Goal: Task Accomplishment & Management: Manage account settings

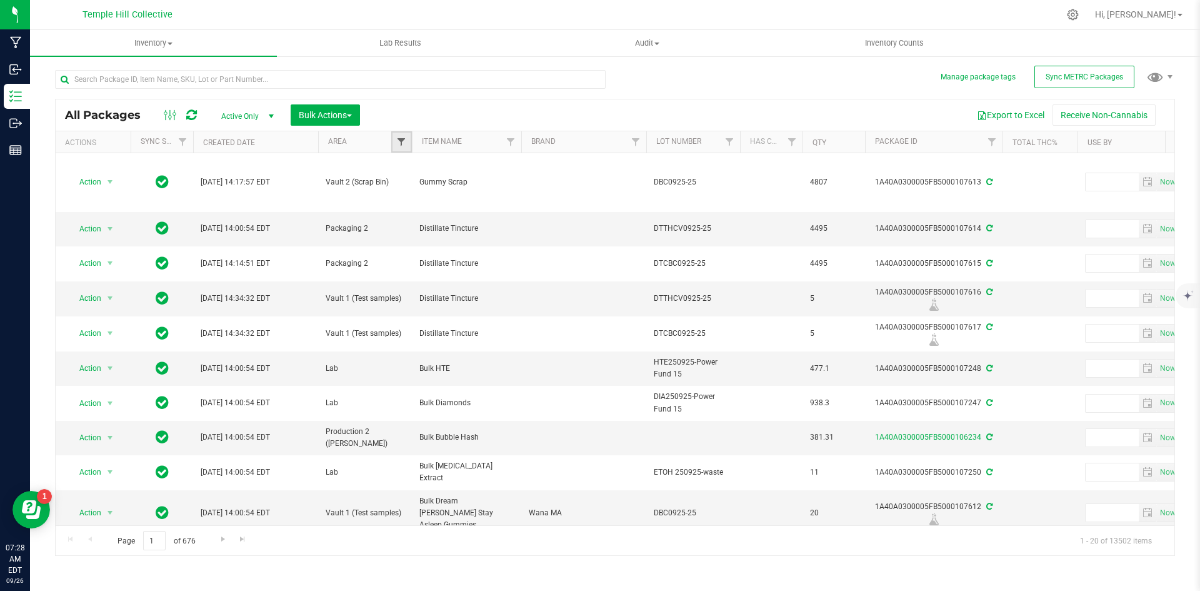
click at [399, 142] on span "Filter" at bounding box center [401, 142] width 10 height 10
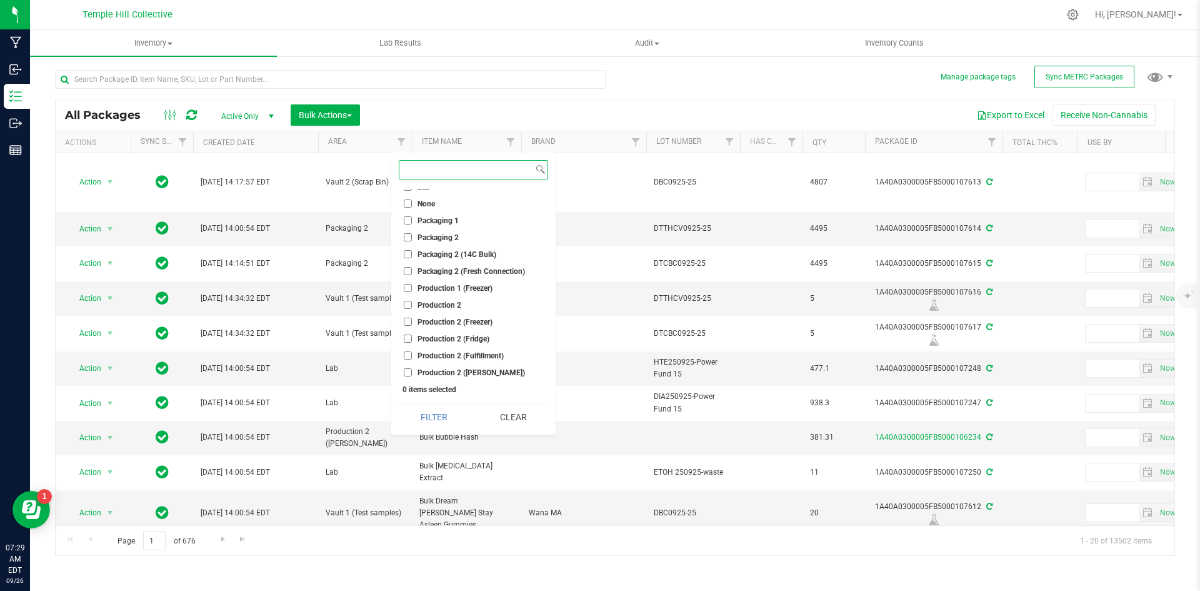
scroll to position [187, 0]
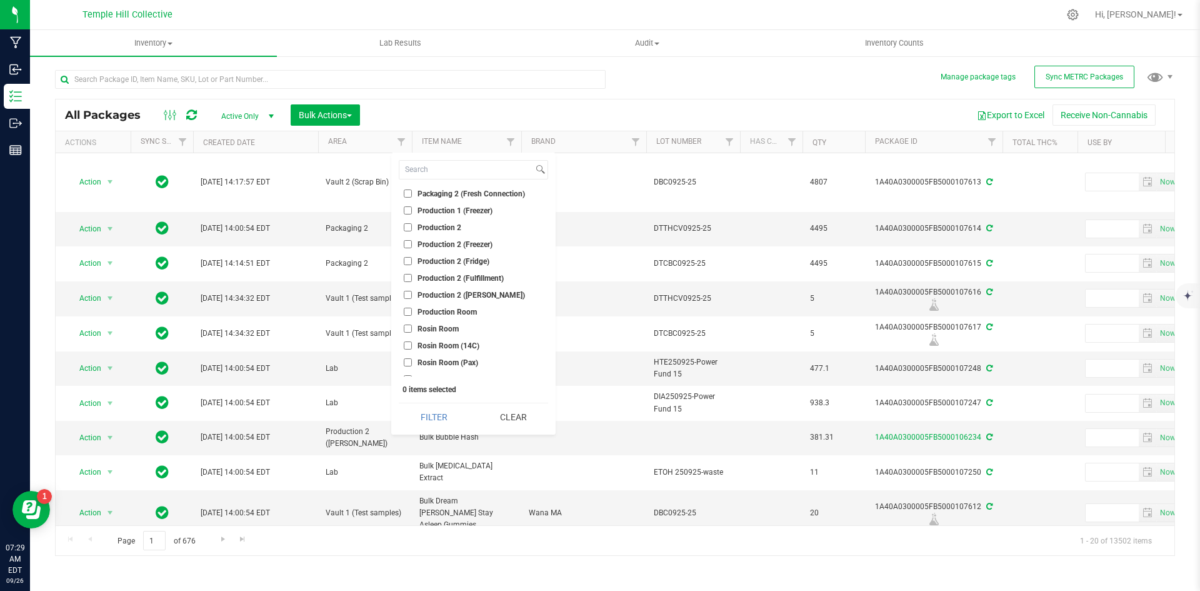
click at [471, 274] on span "Production 2 (Fulfillment)" at bounding box center [460, 277] width 86 height 7
click at [412, 274] on input "Production 2 (Fulfillment)" at bounding box center [408, 278] width 8 height 8
checkbox input "true"
click at [439, 417] on button "Filter" at bounding box center [434, 416] width 70 height 27
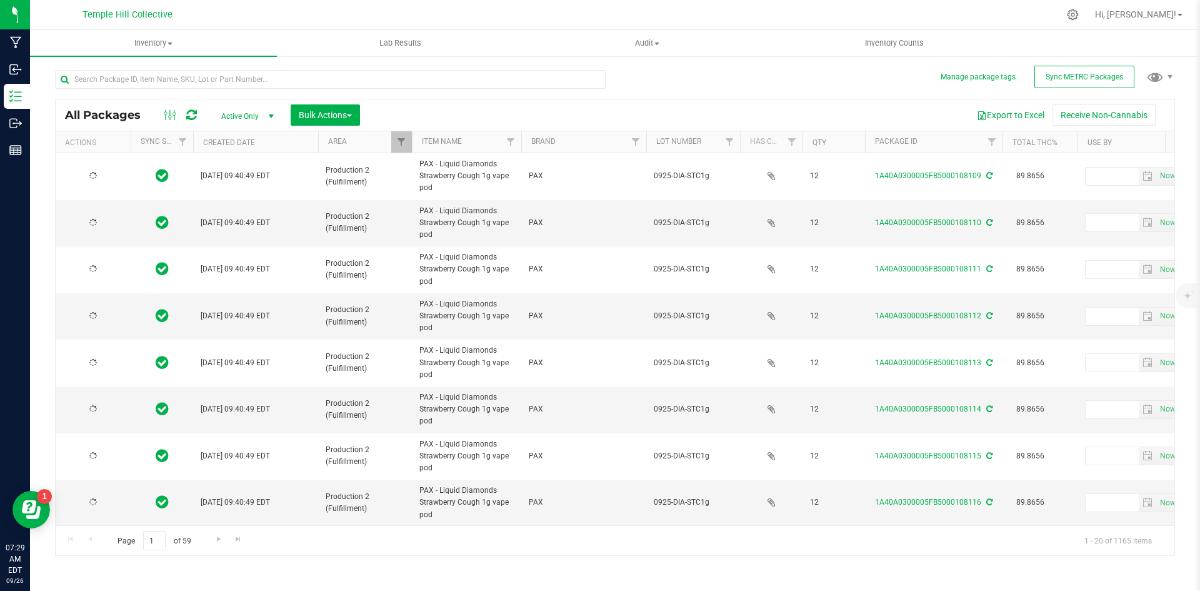
type input "[DATE]"
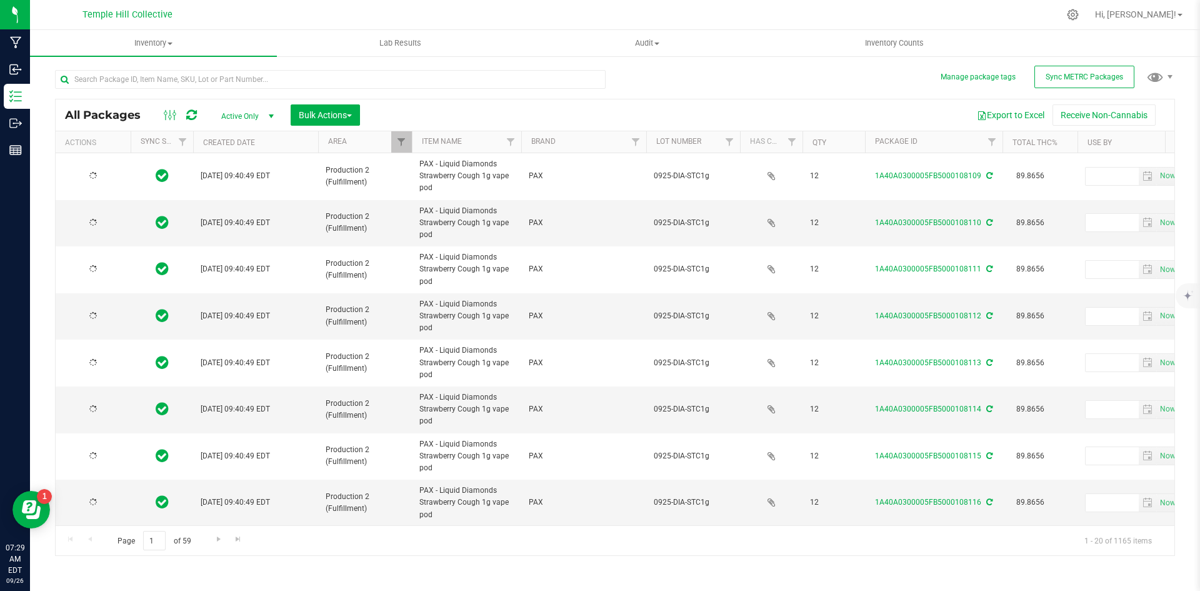
type input "[DATE]"
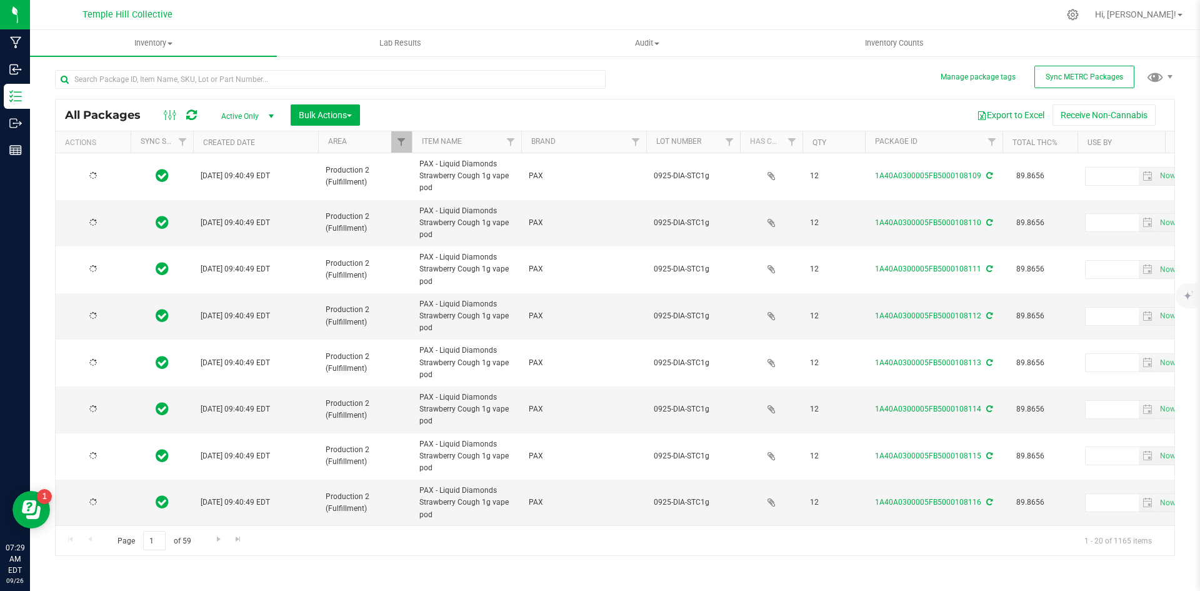
type input "[DATE]"
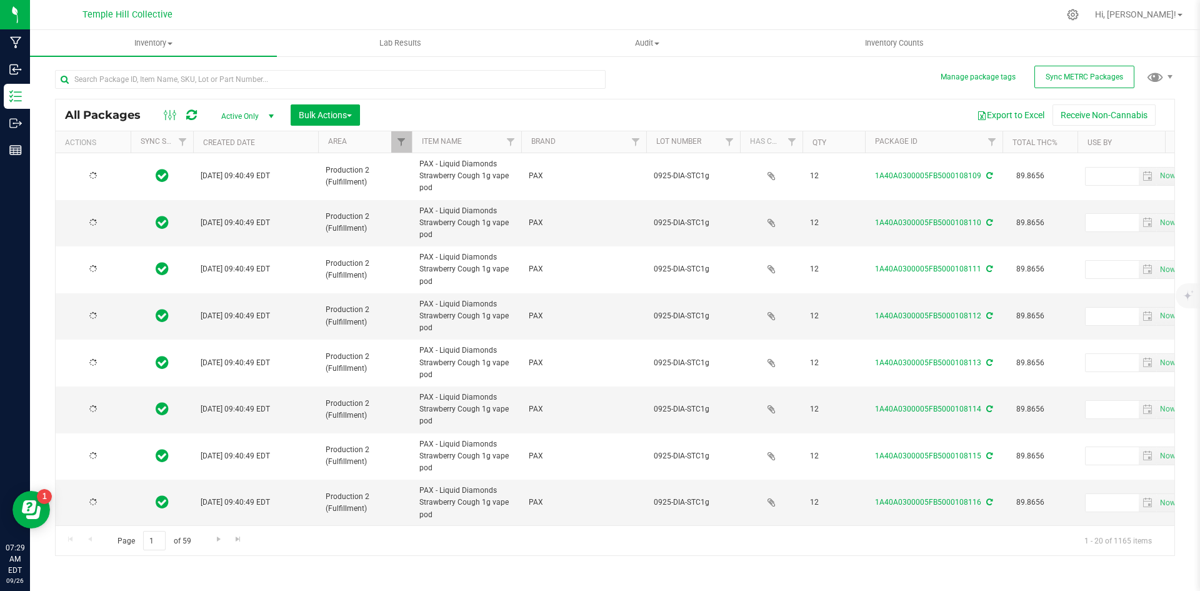
type input "[DATE]"
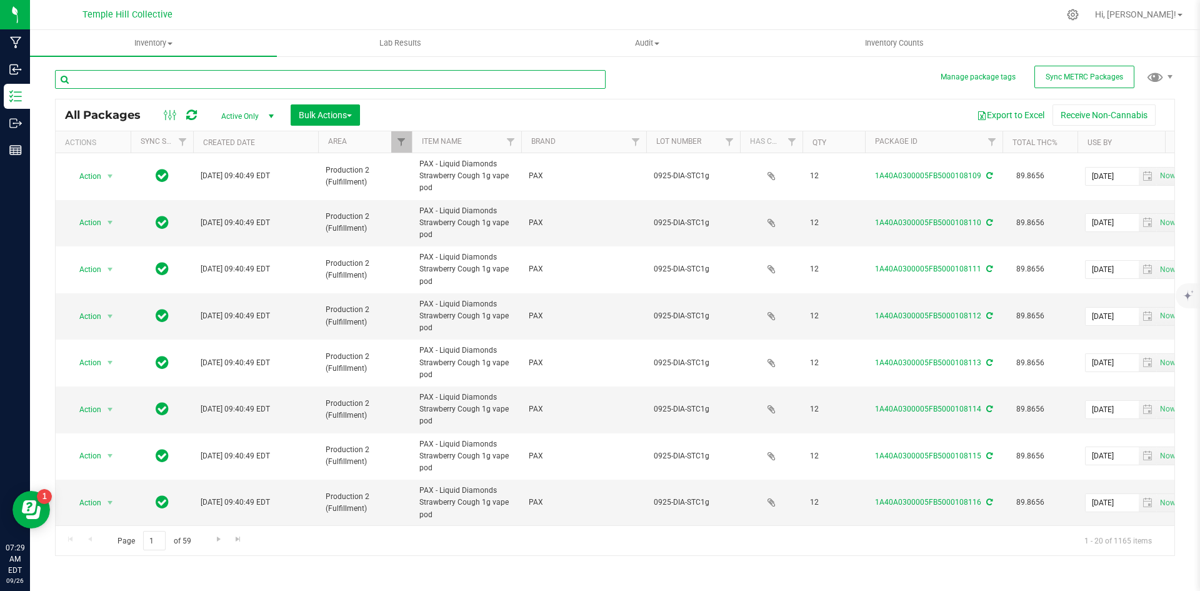
click at [119, 77] on input "text" at bounding box center [330, 79] width 551 height 19
type input "watermelon z"
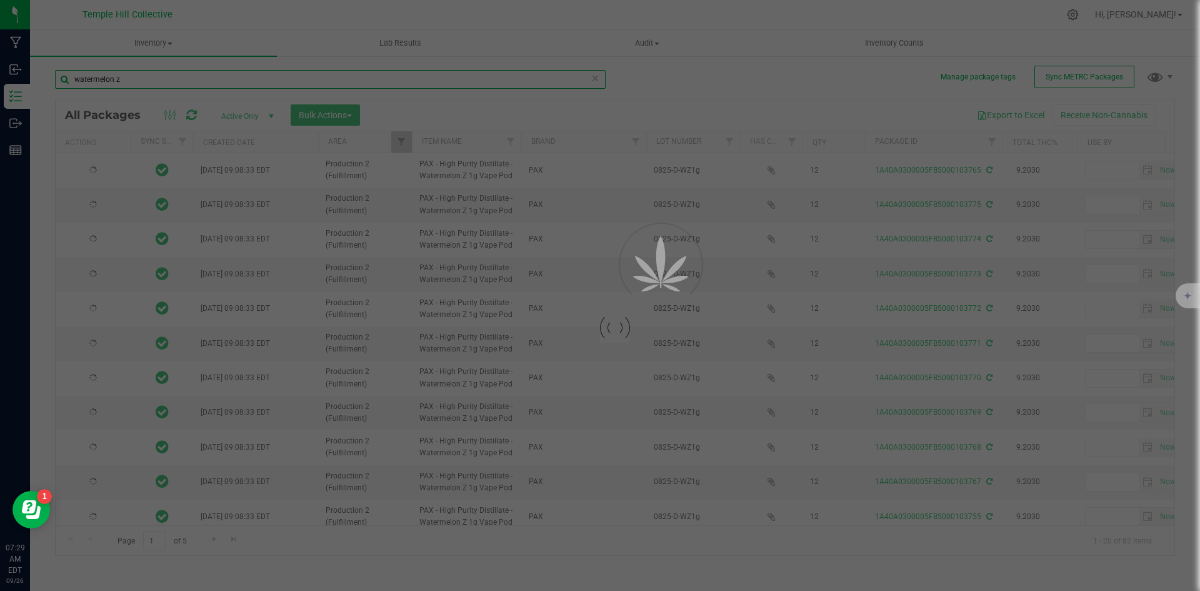
type input "[DATE]"
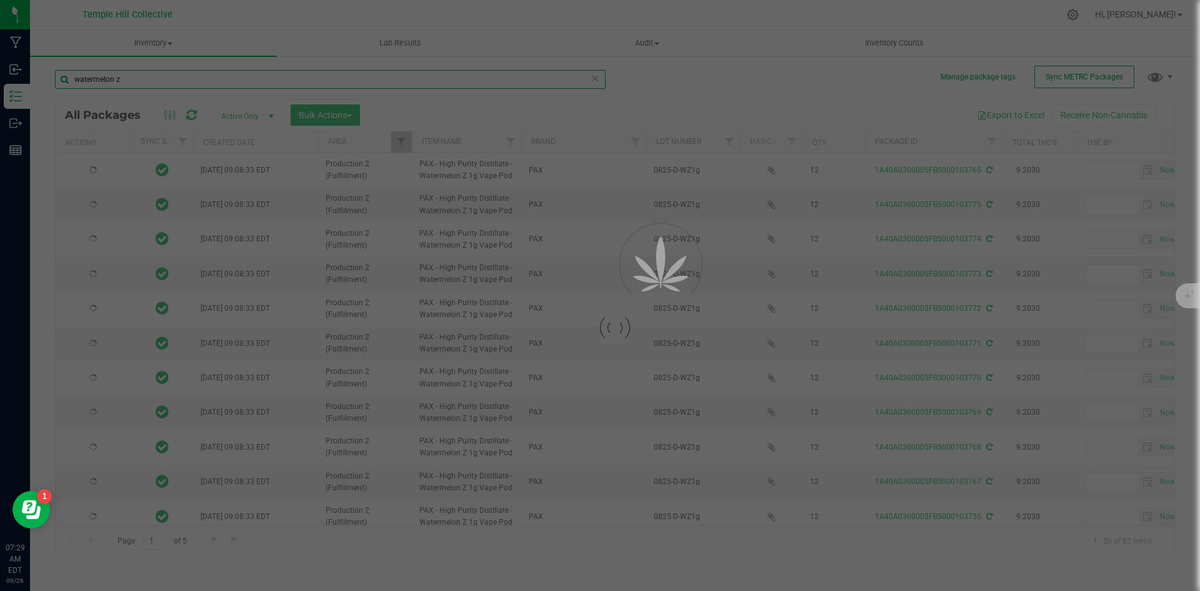
type input "[DATE]"
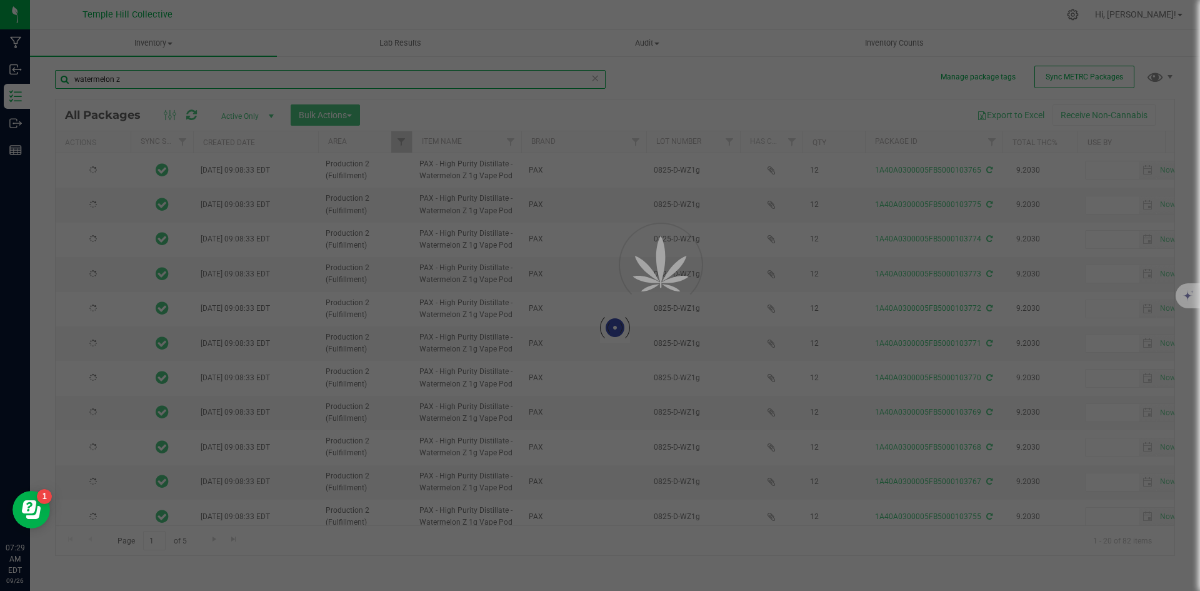
type input "[DATE]"
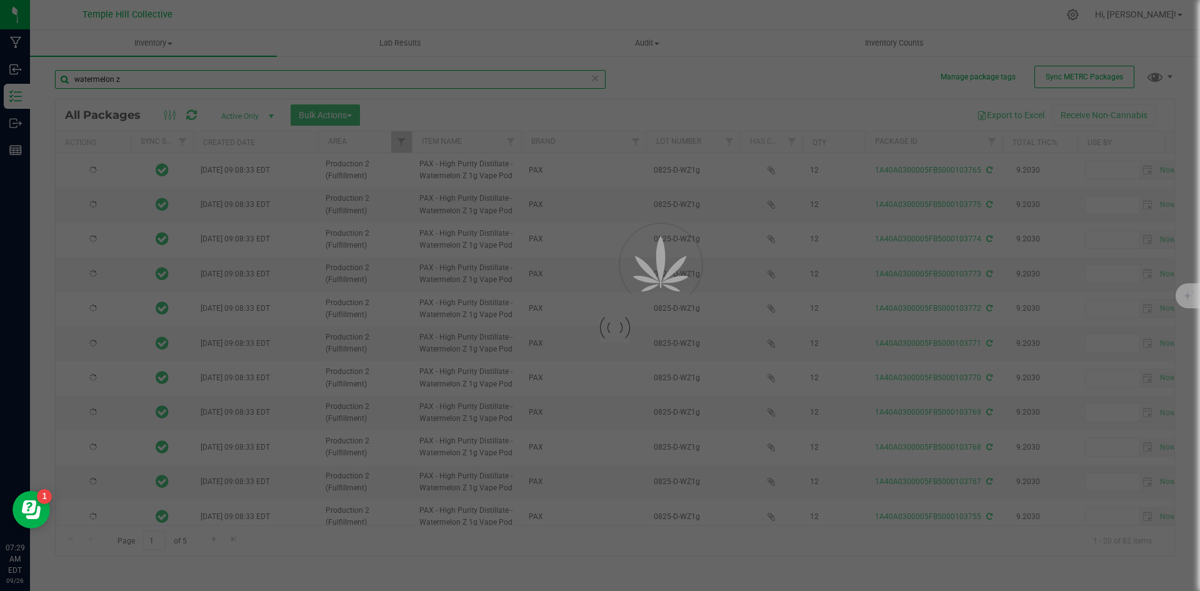
type input "[DATE]"
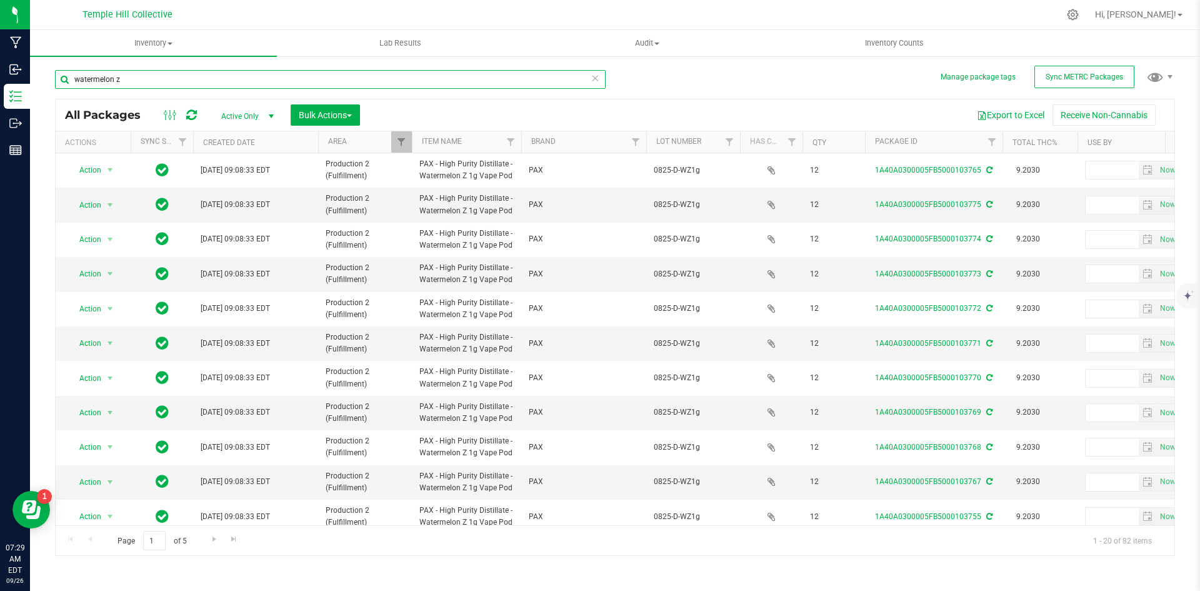
type input "[DATE]"
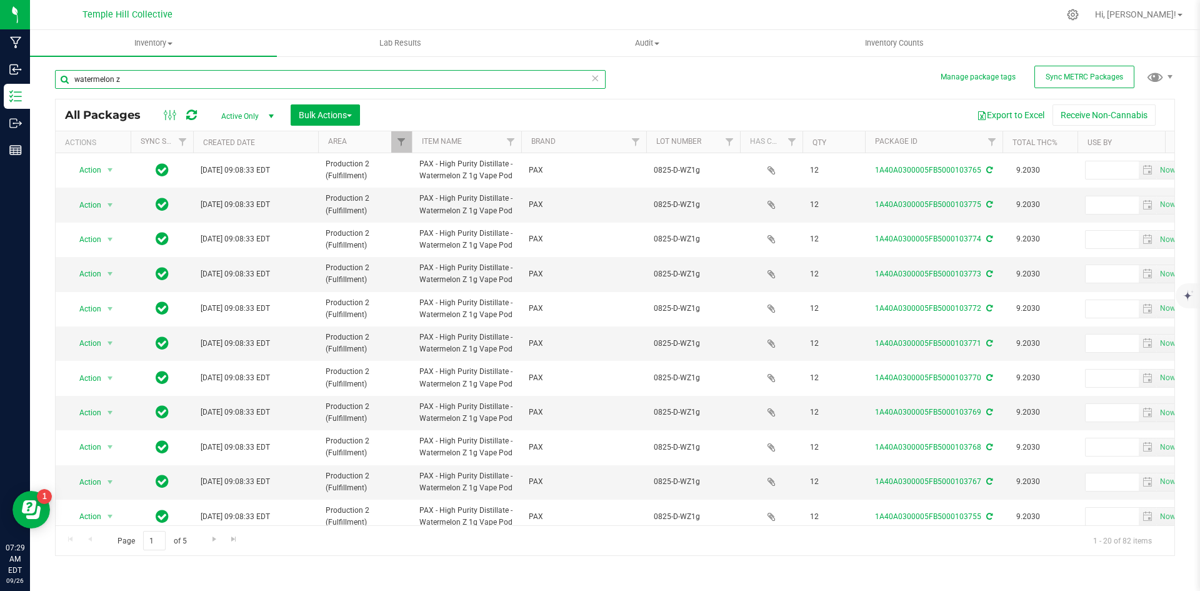
type input "[DATE]"
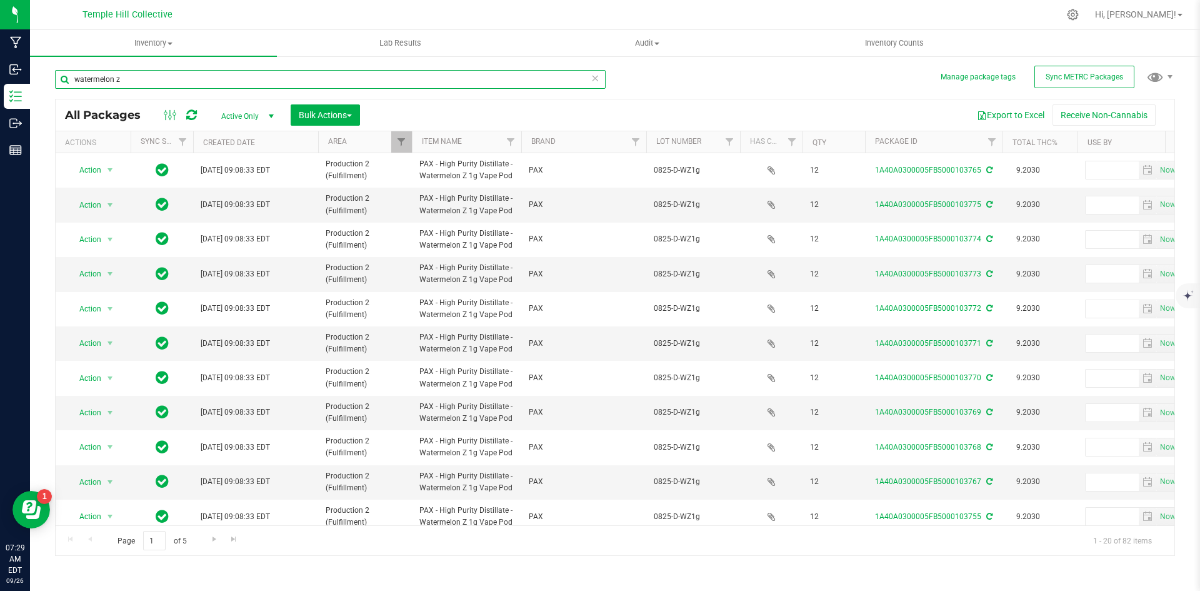
type input "[DATE]"
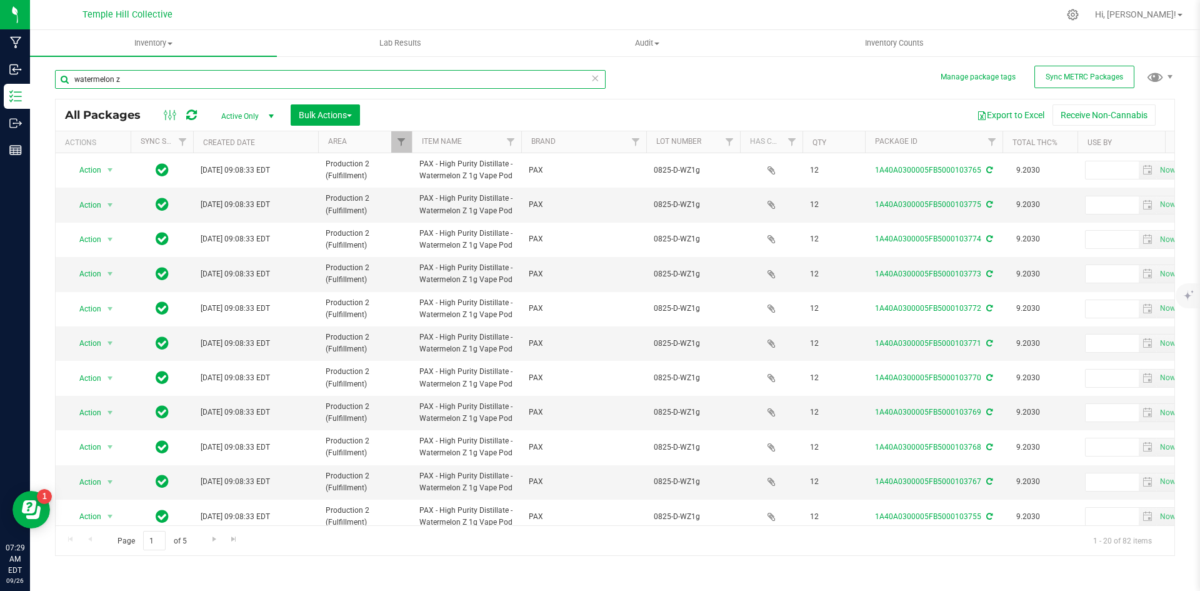
type input "[DATE]"
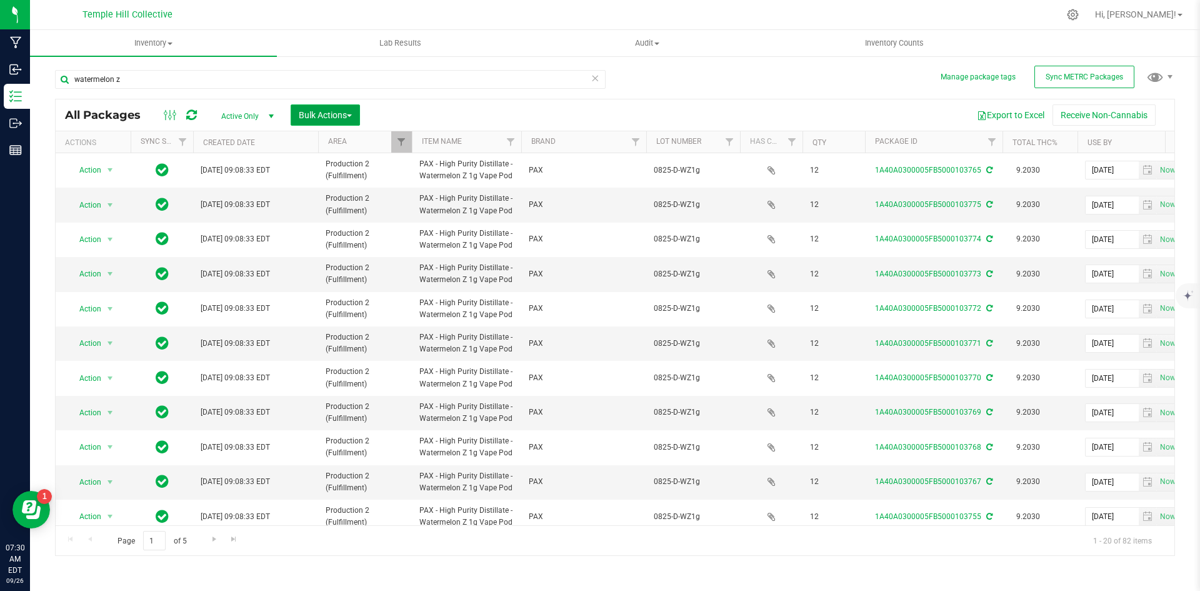
click at [306, 111] on span "Bulk Actions" at bounding box center [325, 115] width 53 height 10
click at [339, 211] on span "Locate packages" at bounding box center [329, 212] width 63 height 10
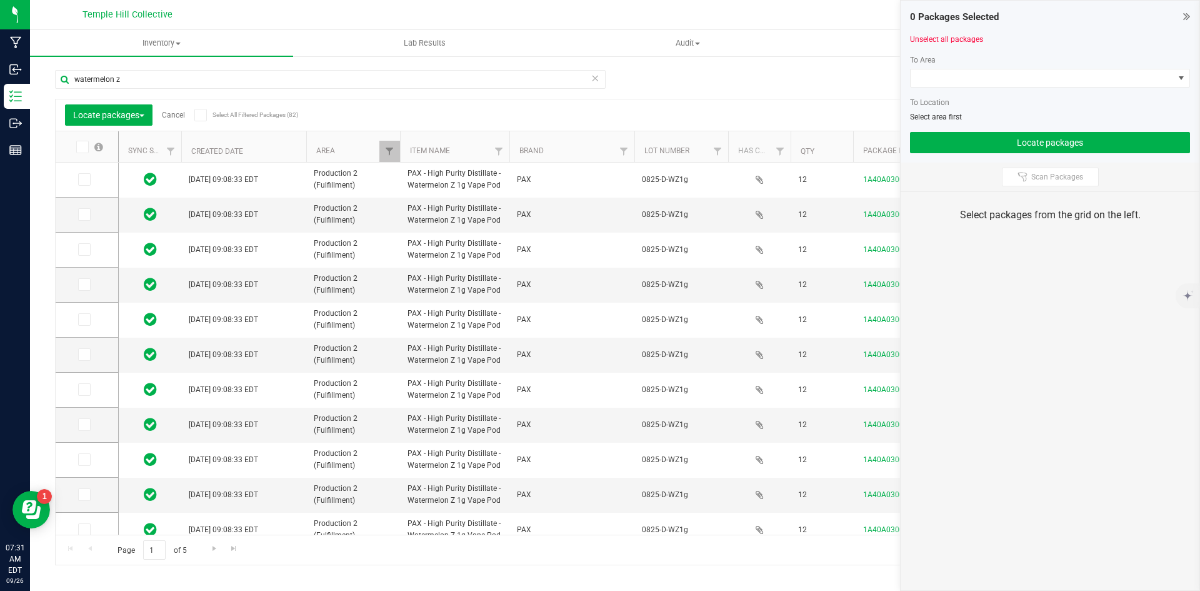
drag, startPoint x: 206, startPoint y: 116, endPoint x: 202, endPoint y: 108, distance: 8.1
click at [206, 116] on span at bounding box center [200, 115] width 12 height 12
click at [0, 0] on input "Select All Filtered Packages (82)" at bounding box center [0, 0] width 0 height 0
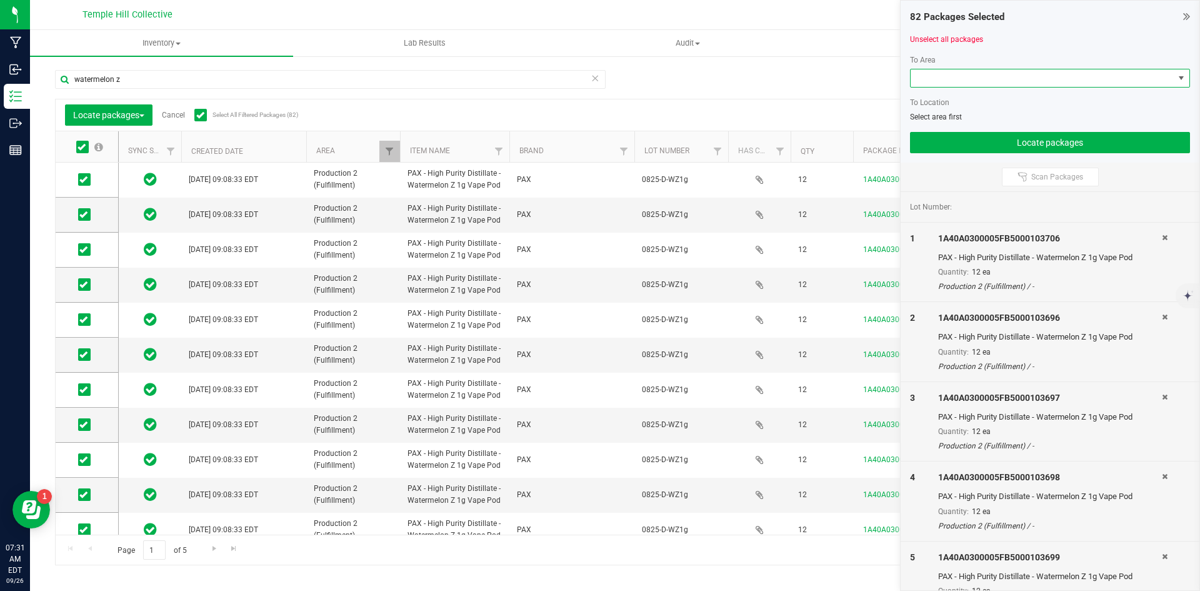
click at [978, 84] on span at bounding box center [1042, 77] width 263 height 17
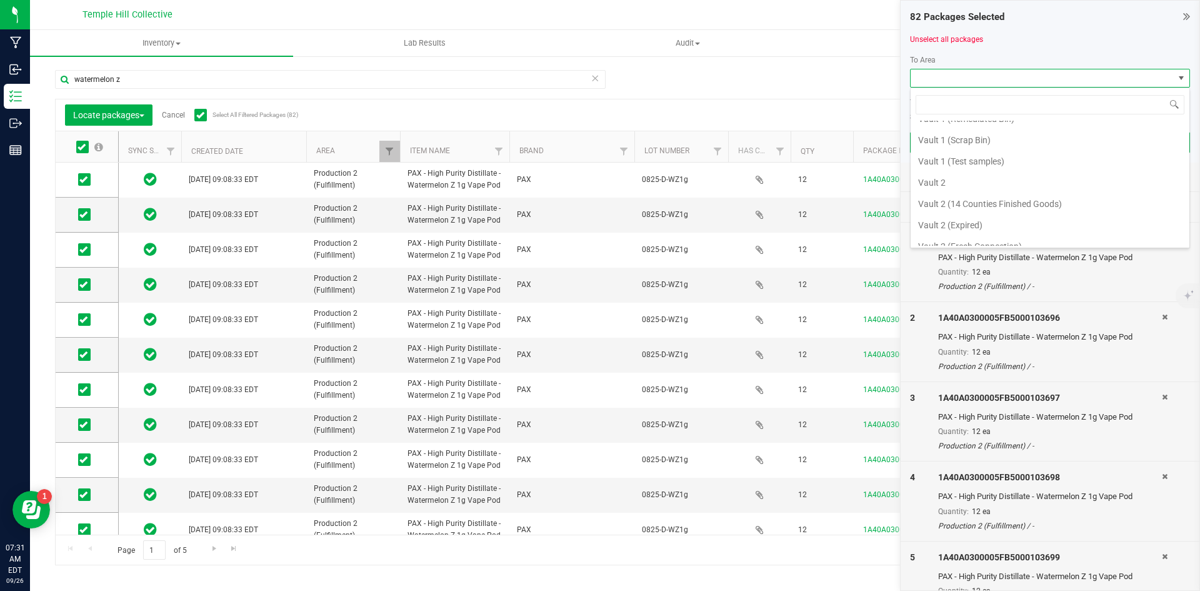
scroll to position [682, 0]
click at [962, 186] on li "Vault 3 (PAX)" at bounding box center [1050, 192] width 279 height 21
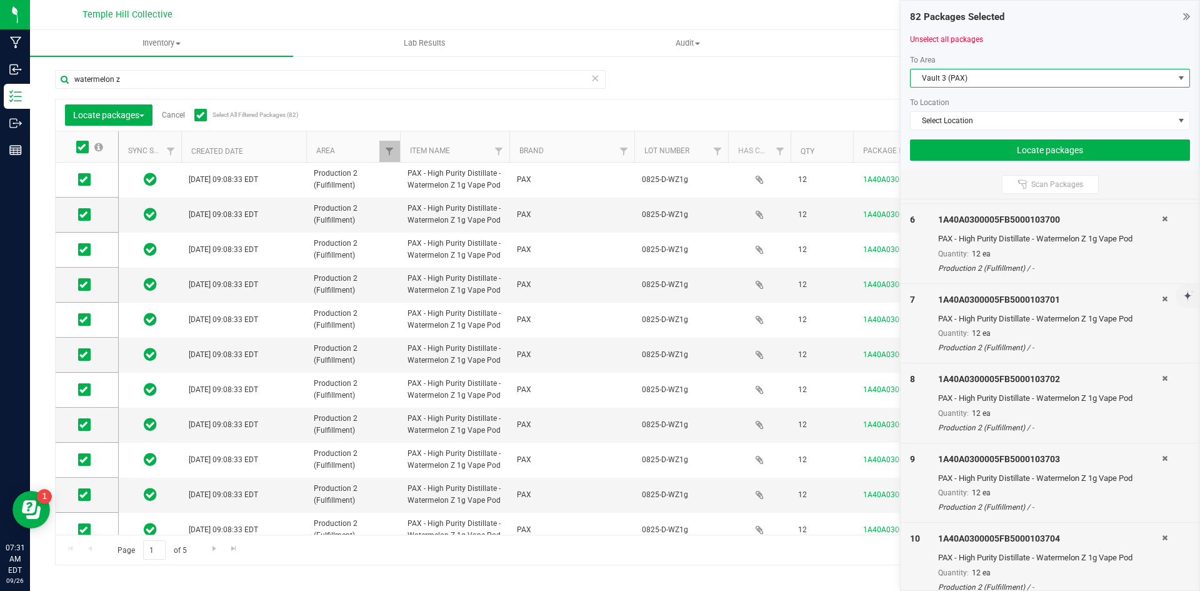
scroll to position [625, 0]
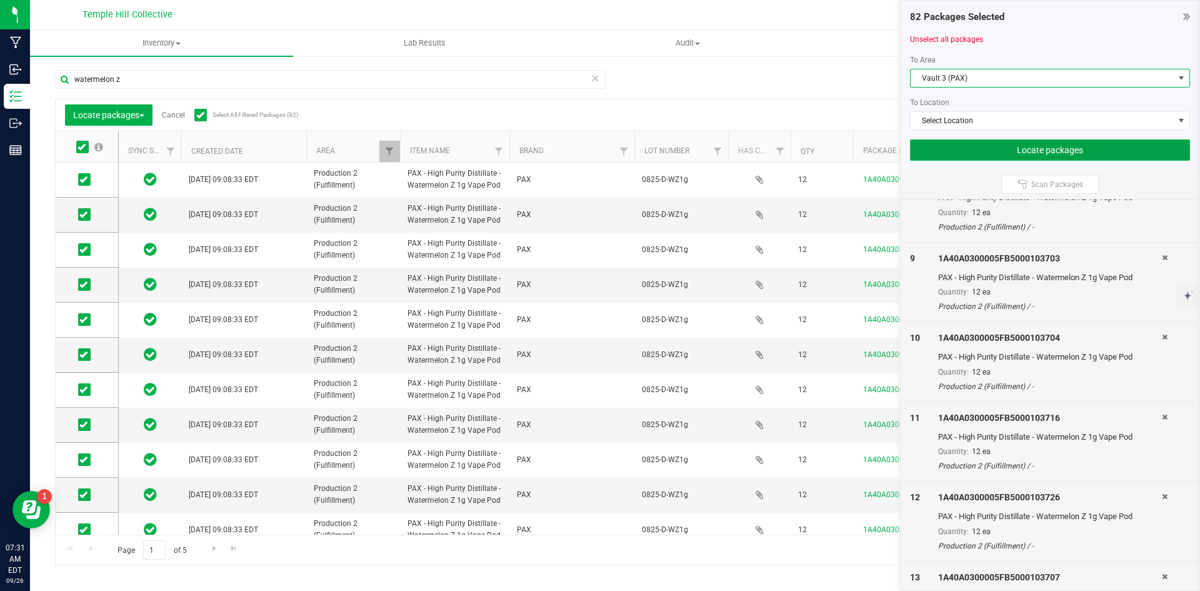
click at [1029, 148] on button "Locate packages" at bounding box center [1050, 149] width 280 height 21
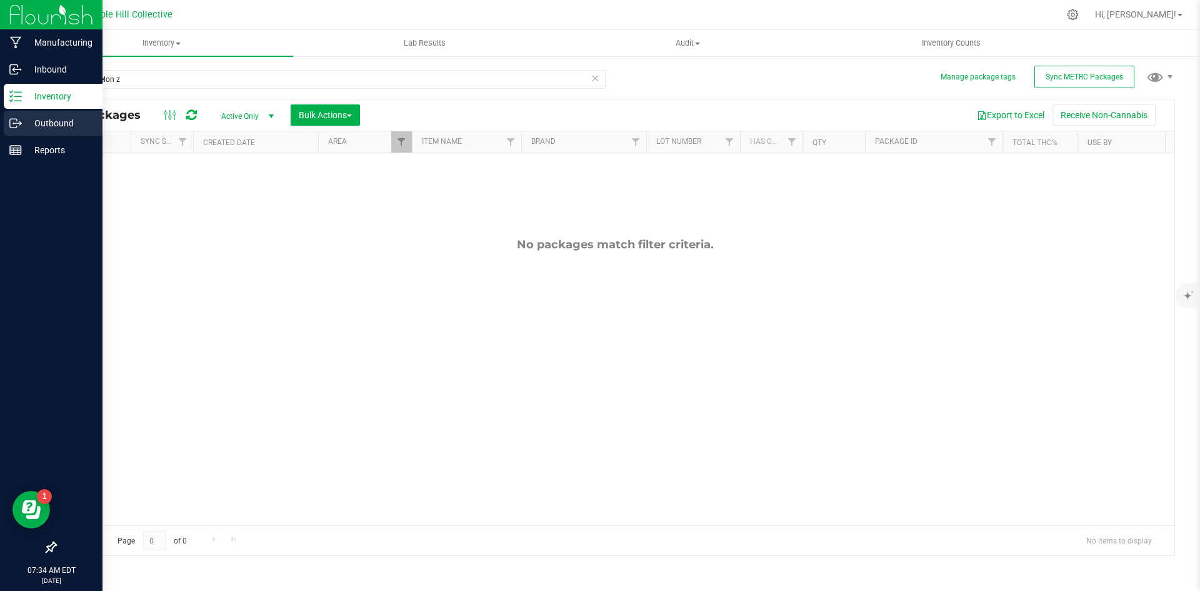
click at [14, 119] on icon at bounding box center [15, 123] width 12 height 12
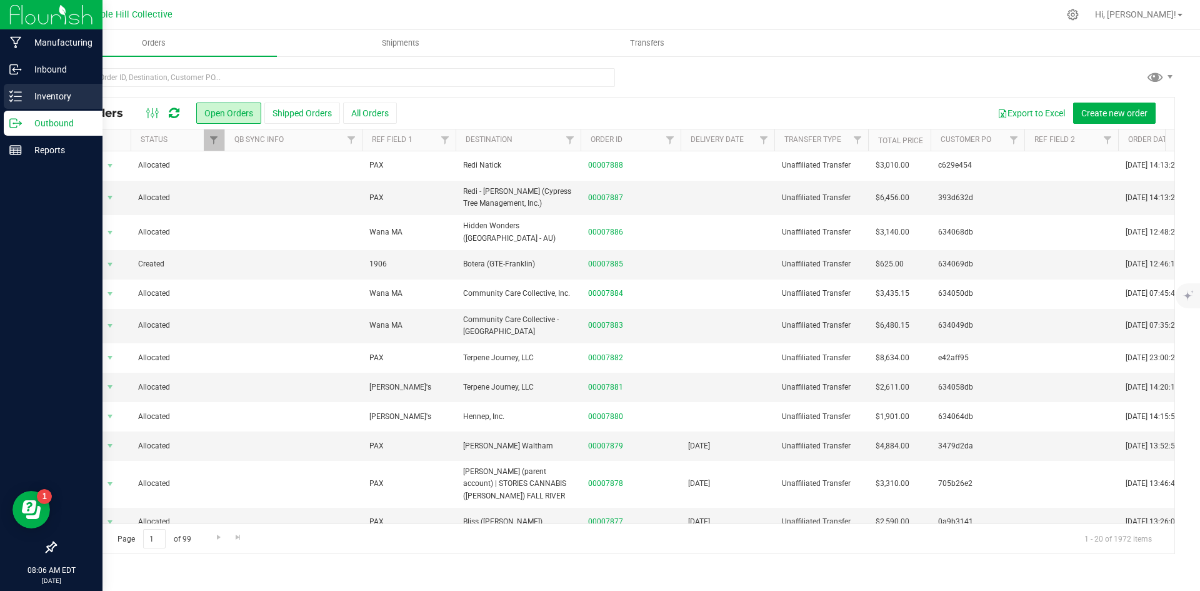
click at [27, 92] on p "Inventory" at bounding box center [59, 96] width 75 height 15
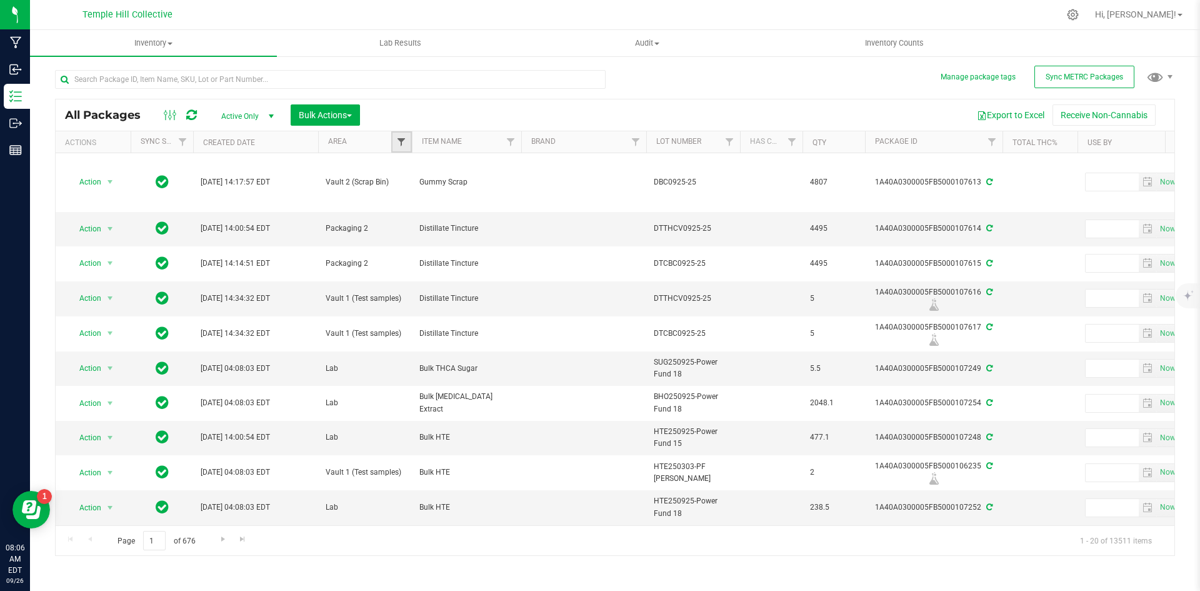
click at [397, 139] on span "Filter" at bounding box center [401, 142] width 10 height 10
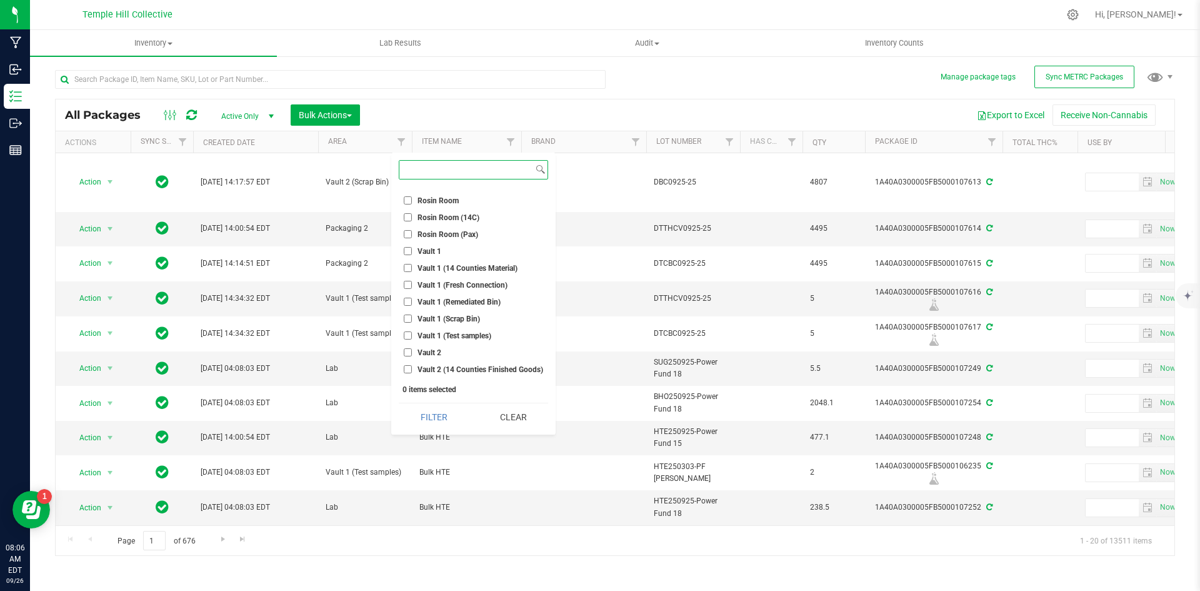
scroll to position [250, 0]
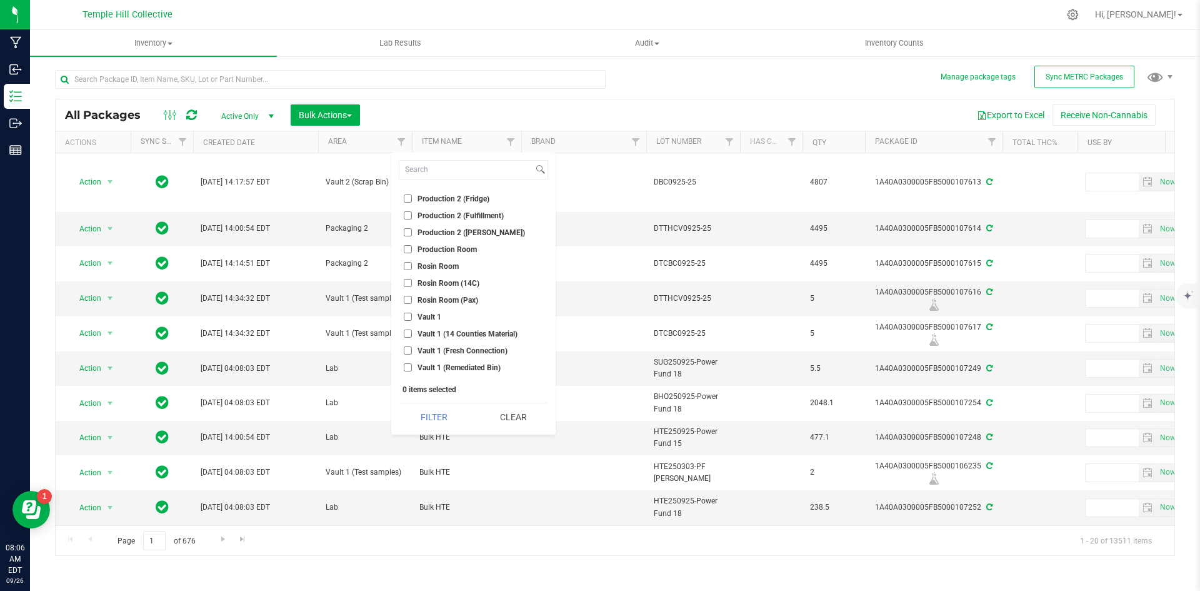
click at [467, 217] on span "Production 2 (Fulfillment)" at bounding box center [460, 215] width 86 height 7
click at [412, 217] on input "Production 2 (Fulfillment)" at bounding box center [408, 215] width 8 height 8
checkbox input "true"
click at [447, 417] on button "Filter" at bounding box center [434, 416] width 70 height 27
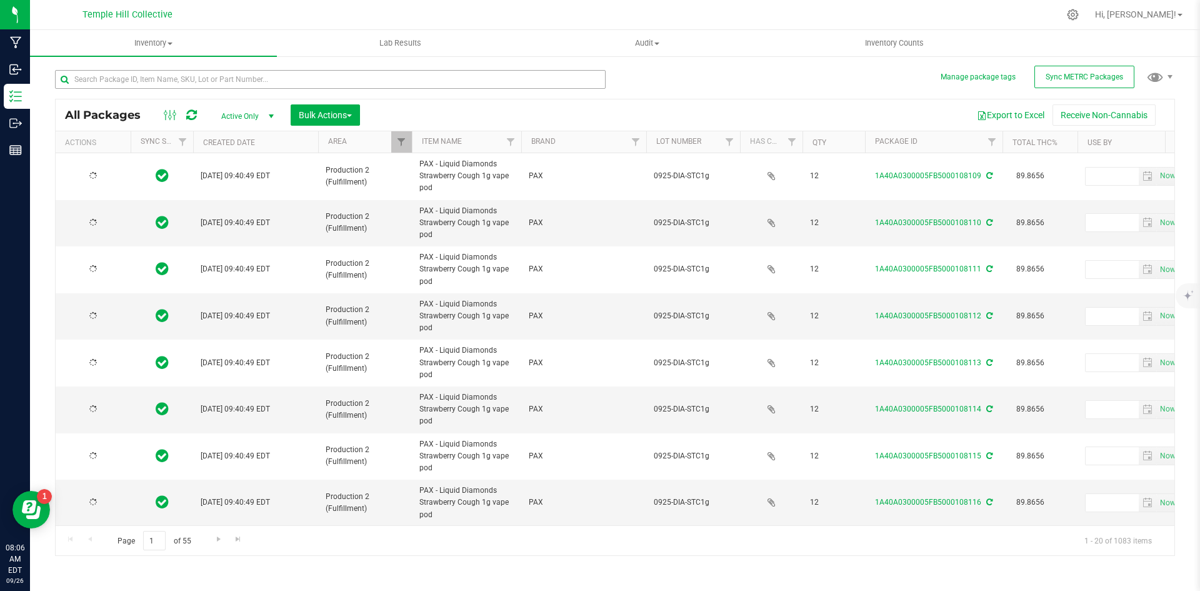
type input "[DATE]"
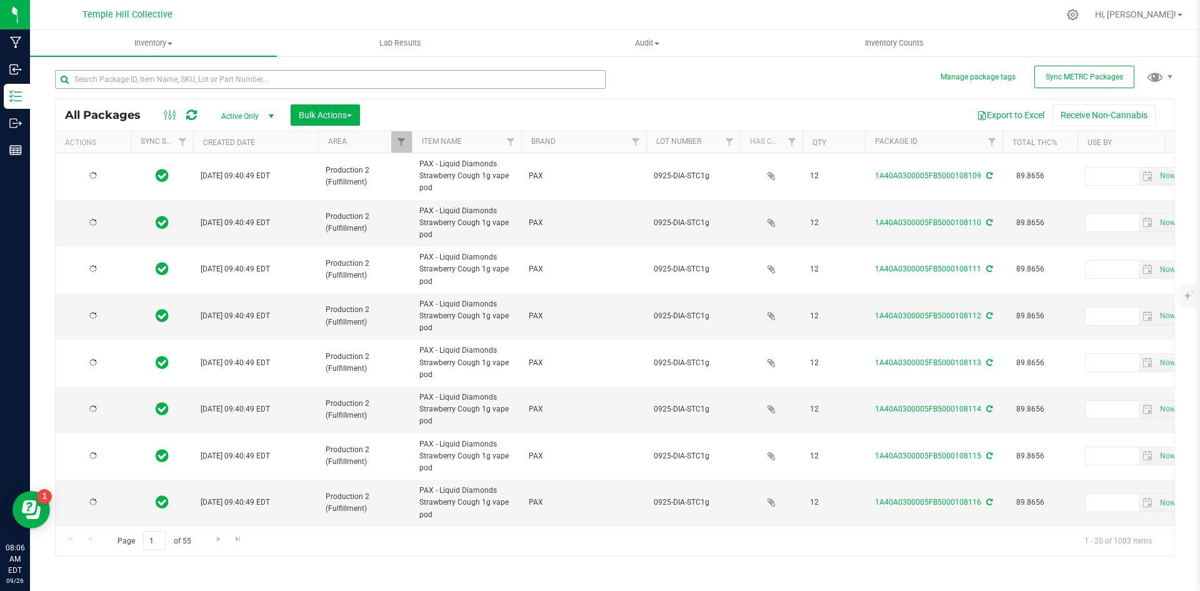
type input "[DATE]"
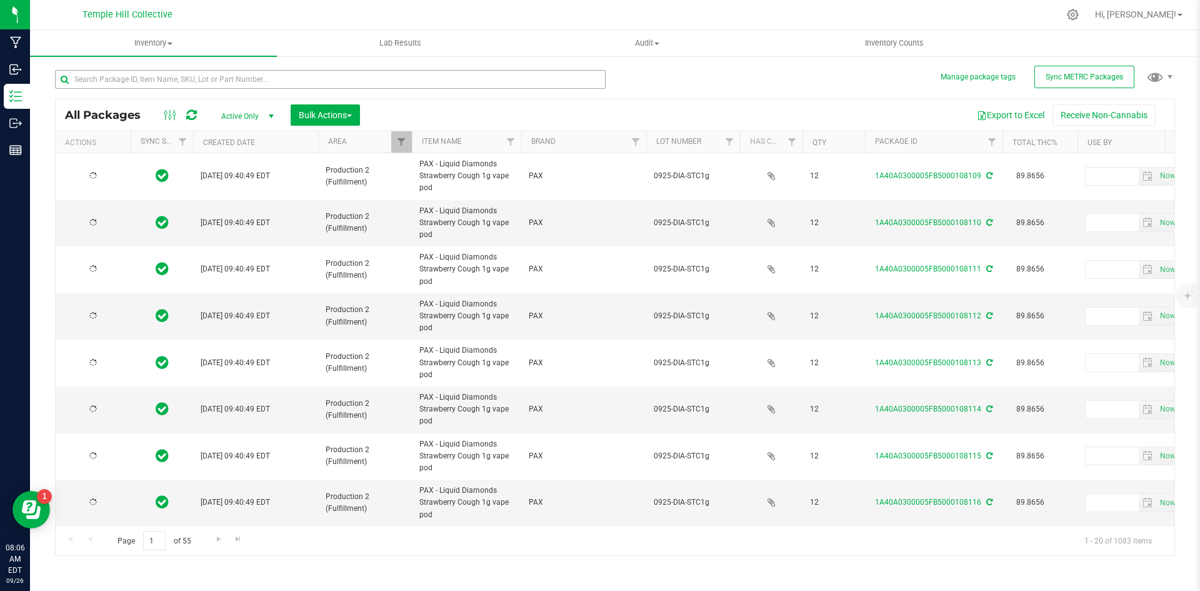
type input "[DATE]"
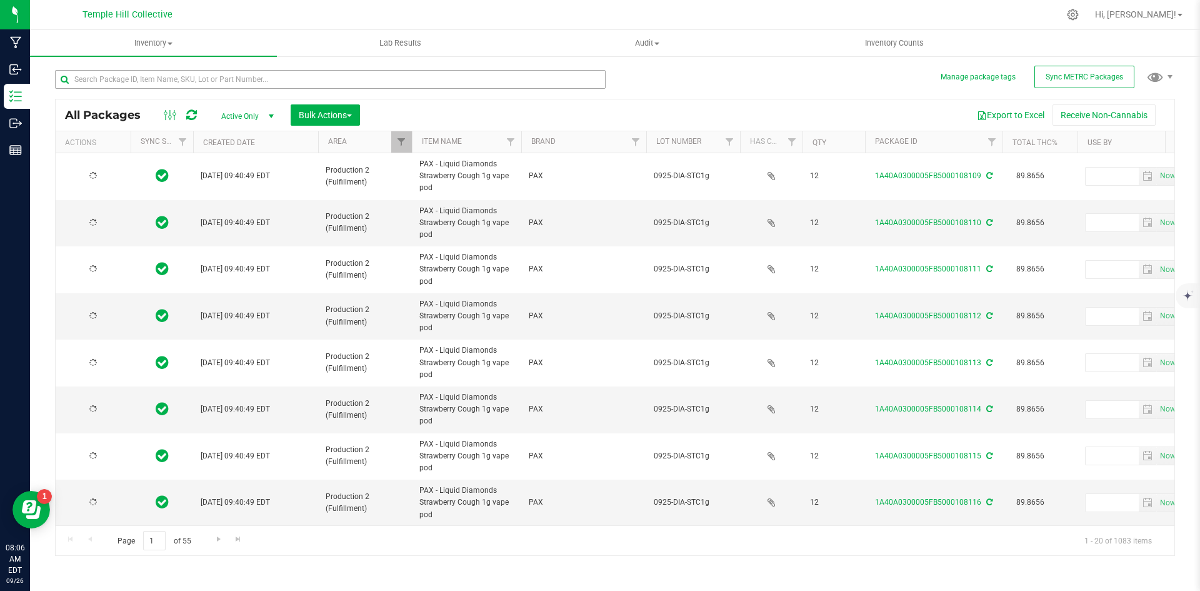
type input "[DATE]"
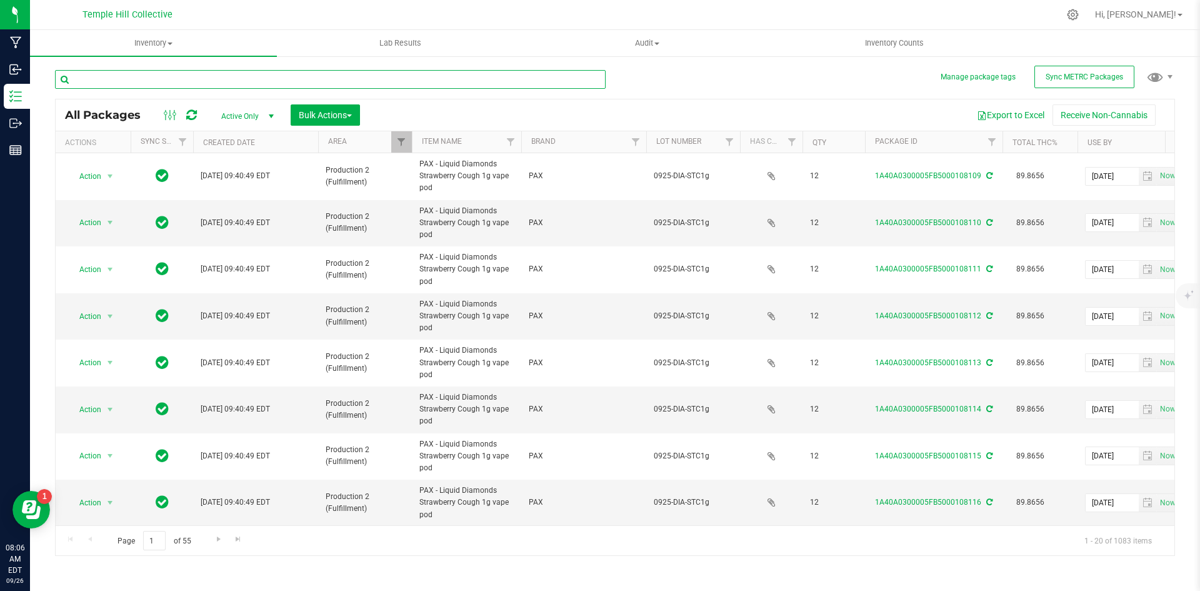
click at [212, 79] on input "text" at bounding box center [330, 79] width 551 height 19
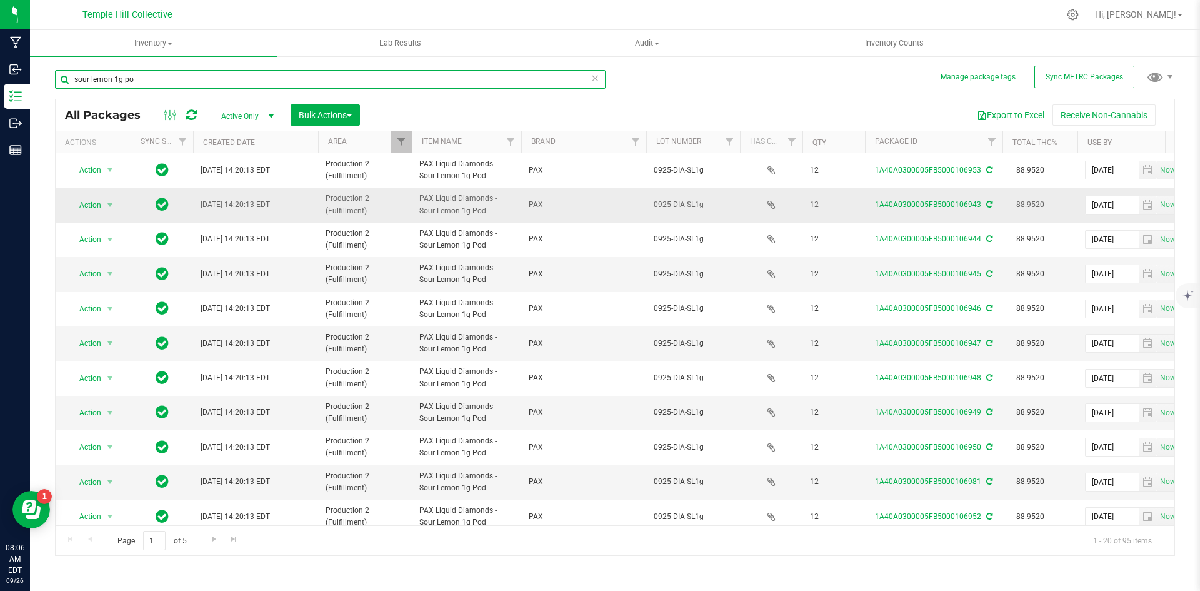
type input "sour lemon 1g pod"
type input "[DATE]"
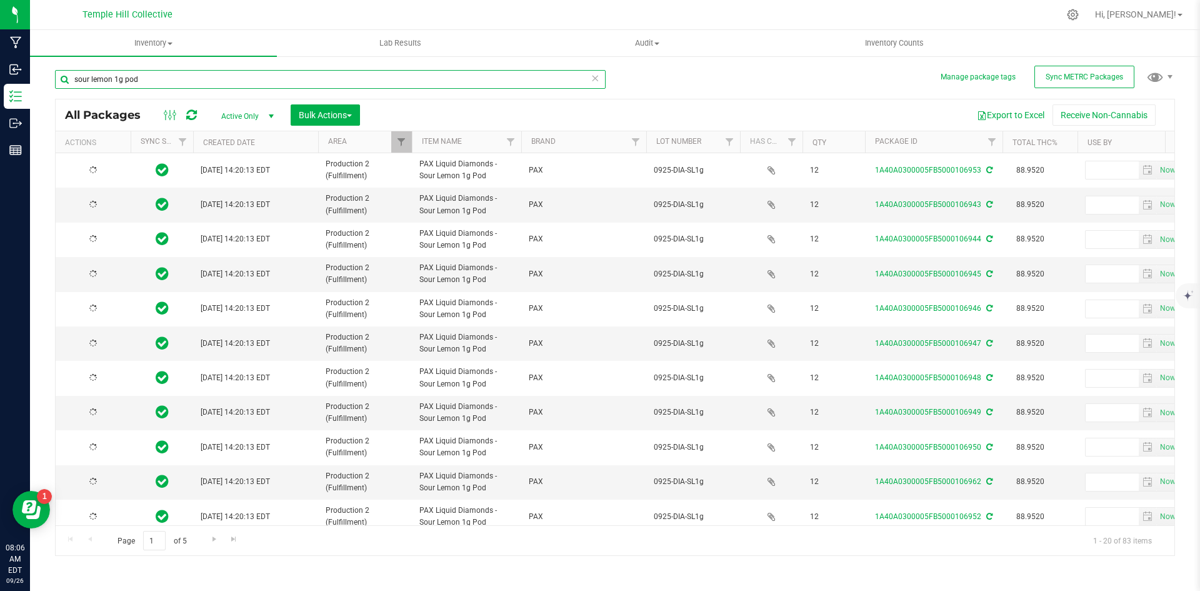
type input "[DATE]"
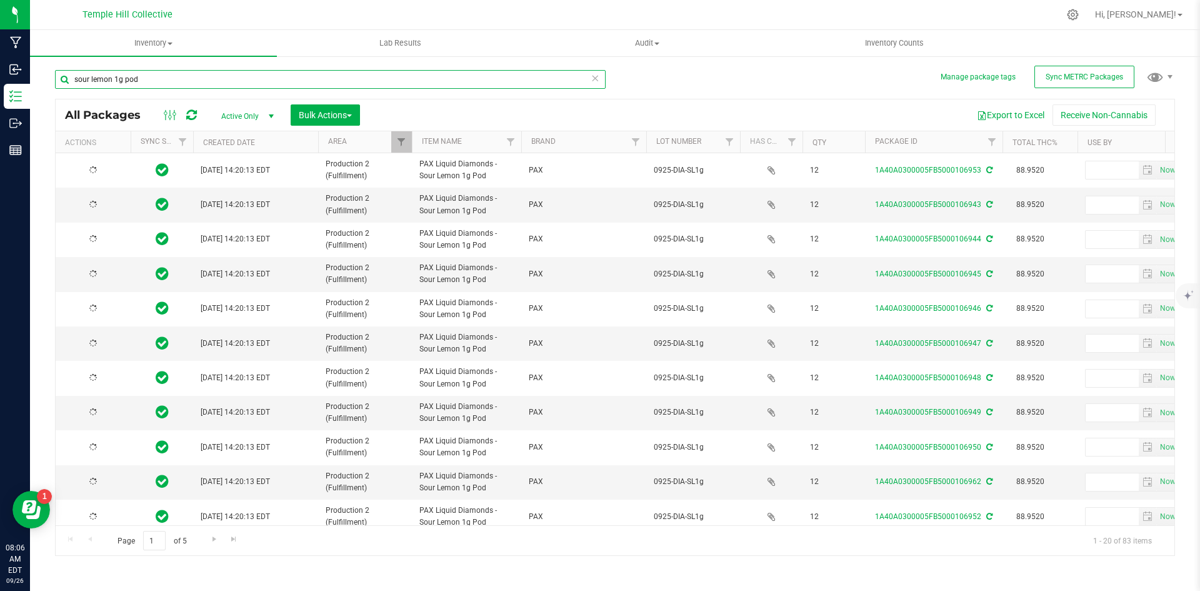
type input "[DATE]"
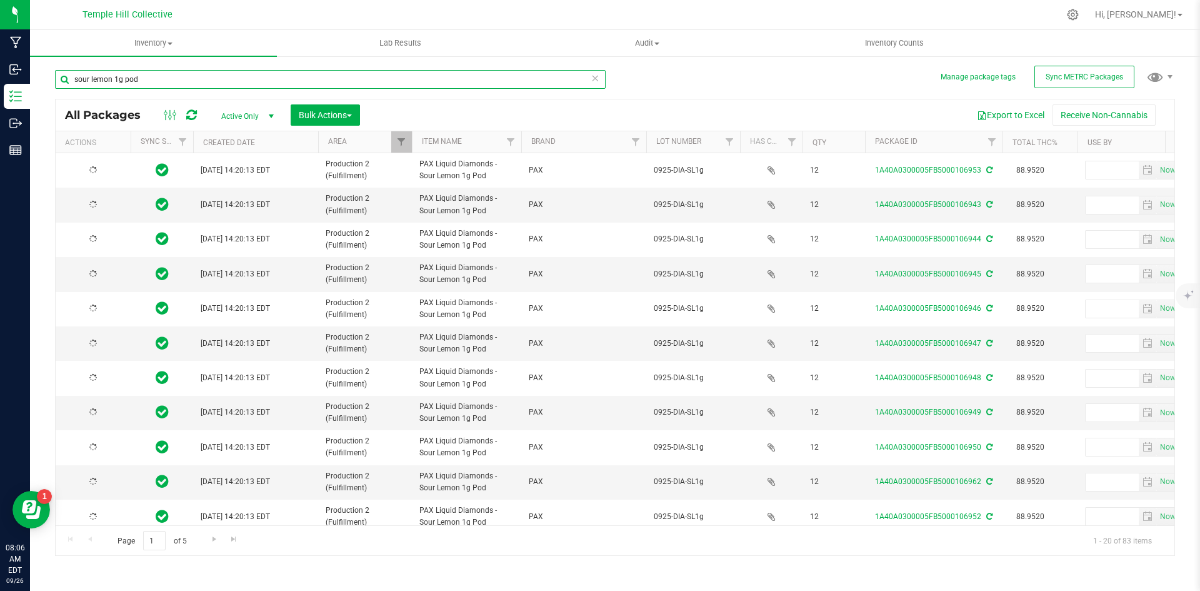
type input "[DATE]"
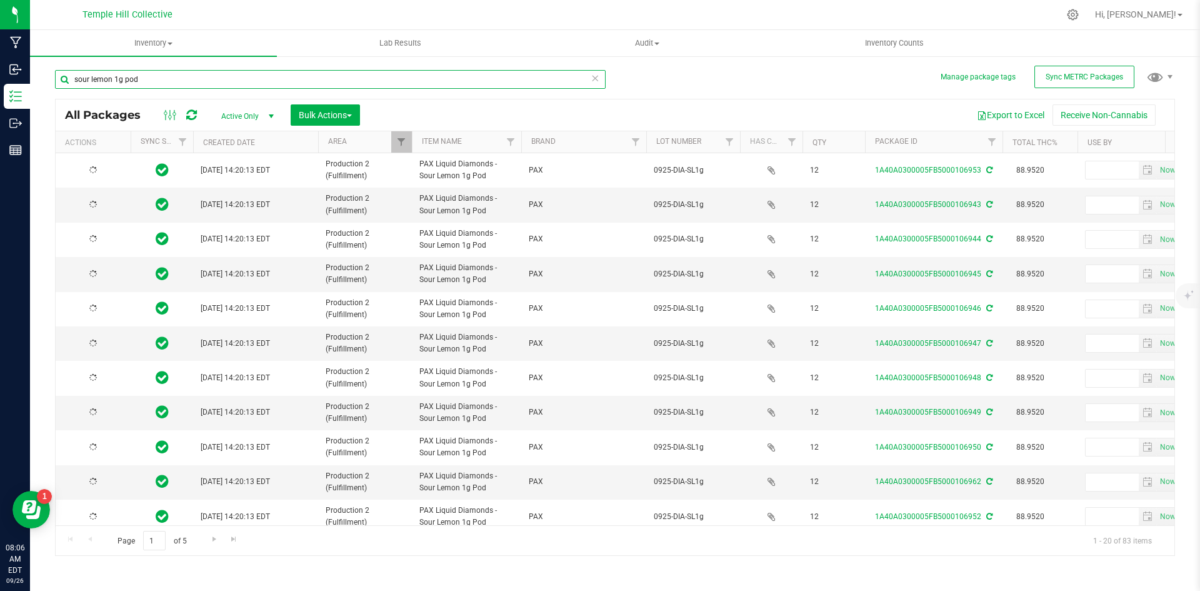
type input "[DATE]"
type input "sour lemon 1g pod"
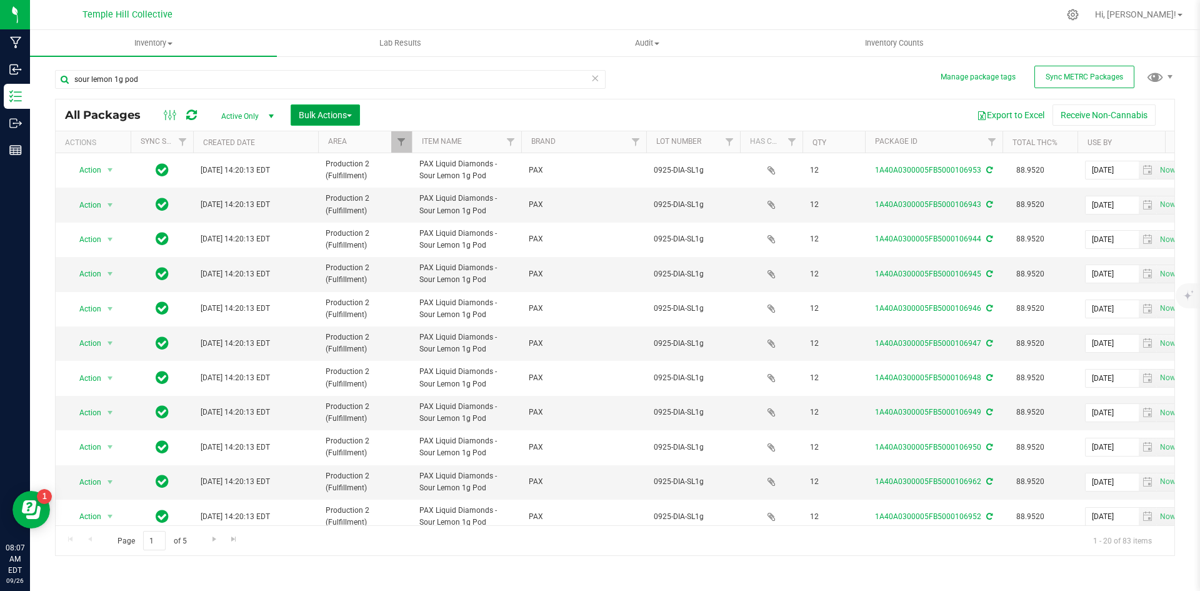
click at [344, 113] on span "Bulk Actions" at bounding box center [325, 115] width 53 height 10
click at [344, 214] on span "Locate packages" at bounding box center [329, 212] width 63 height 10
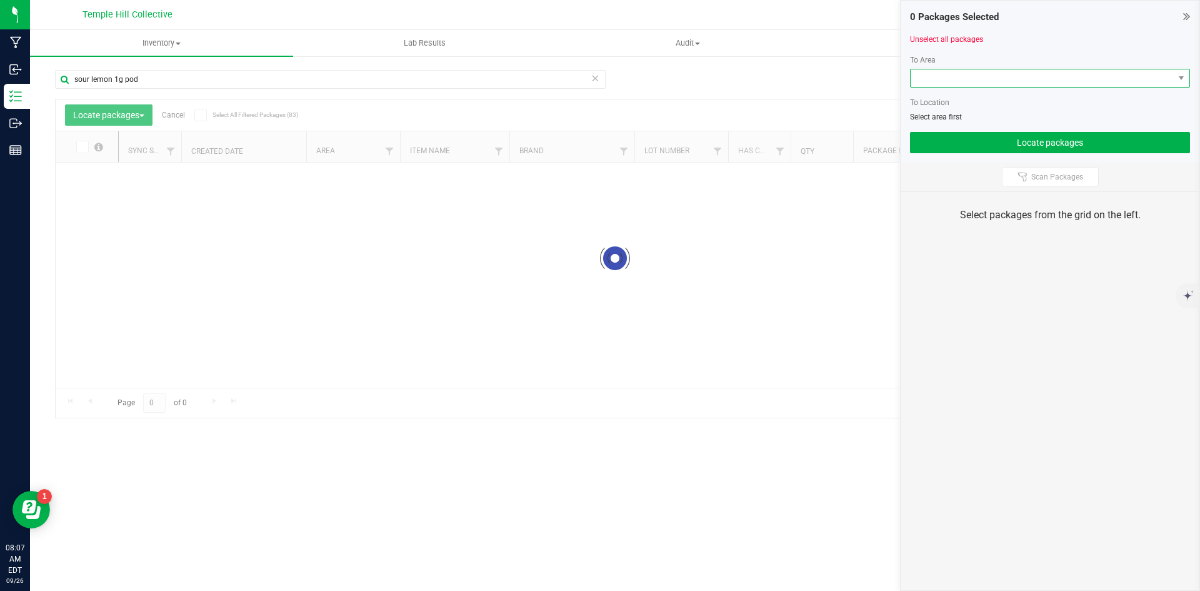
click at [1041, 76] on span at bounding box center [1042, 77] width 263 height 17
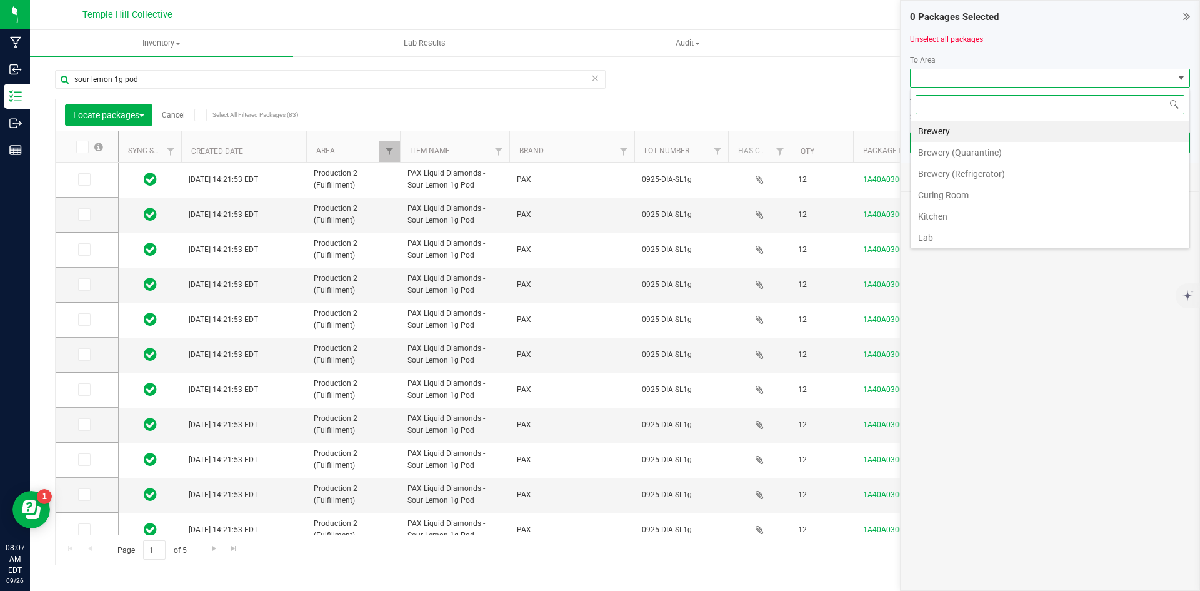
type input "[DATE]"
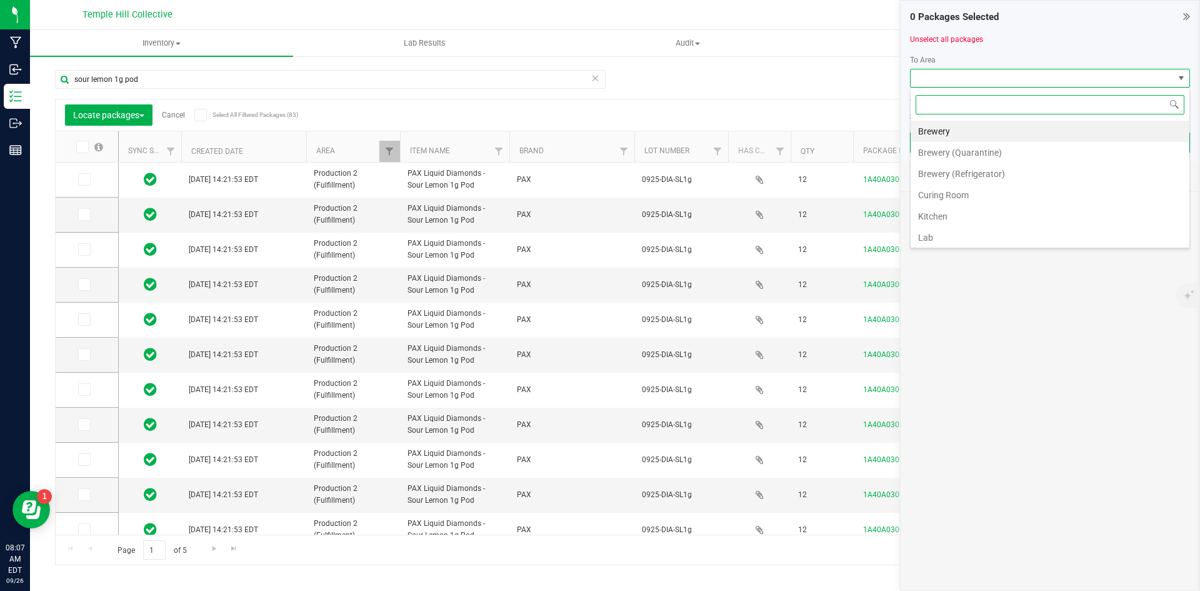
type input "[DATE]"
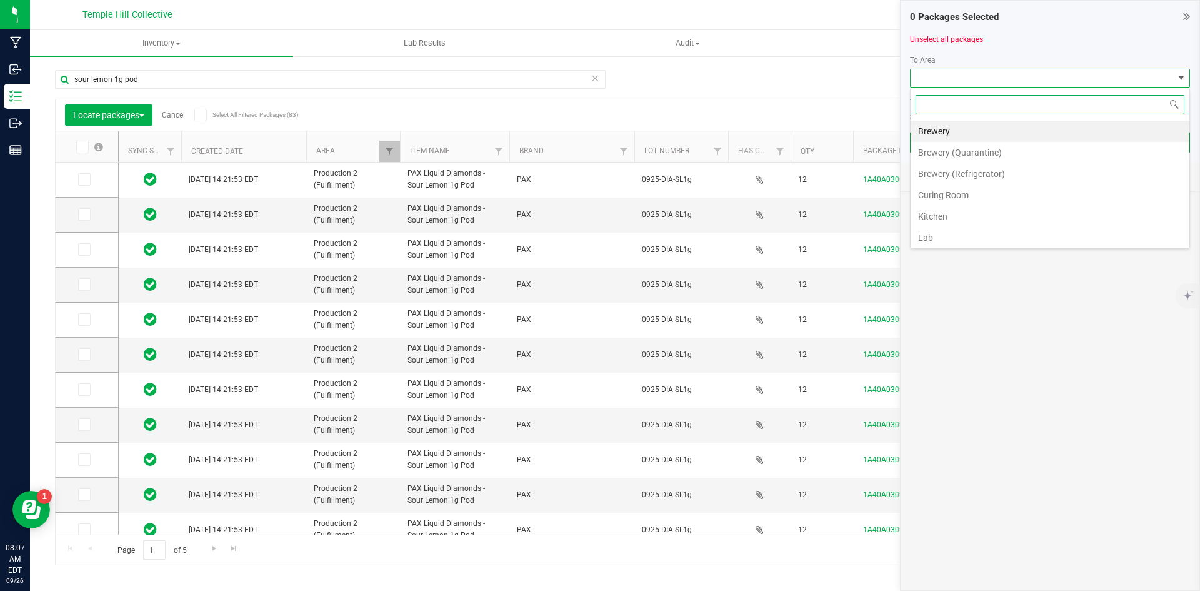
type input "[DATE]"
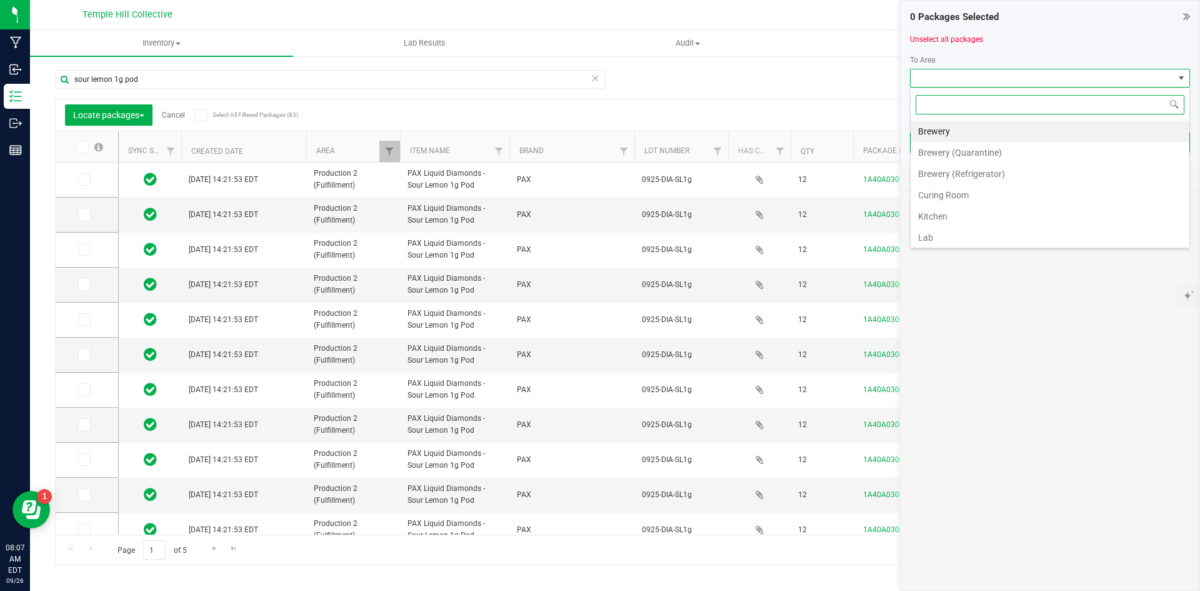
type input "[DATE]"
click at [989, 188] on li "Vault 3 (PAX)" at bounding box center [1050, 192] width 279 height 21
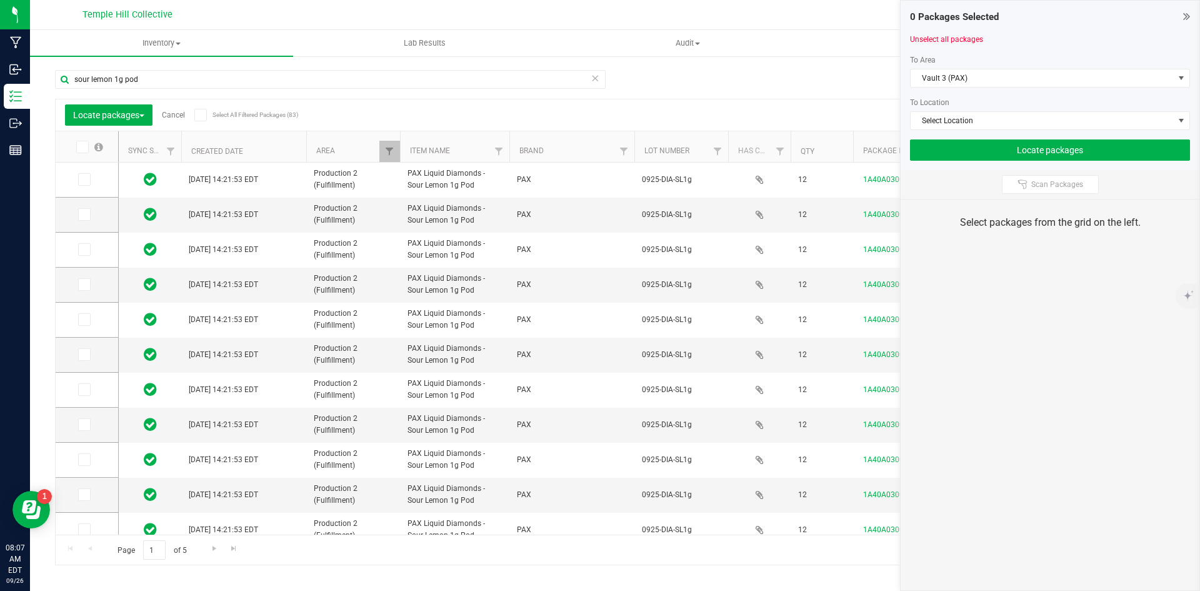
click at [210, 114] on label "Select All Filtered Packages (83)" at bounding box center [234, 115] width 81 height 12
click at [0, 0] on input "Select All Filtered Packages (83)" at bounding box center [0, 0] width 0 height 0
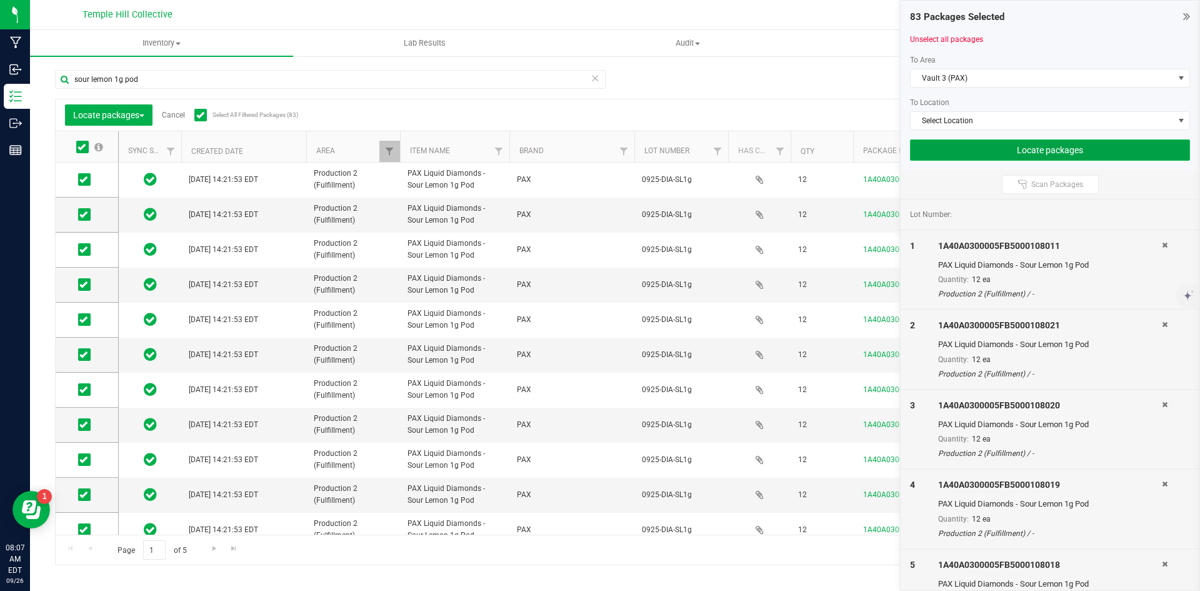
click at [1046, 147] on button "Locate packages" at bounding box center [1050, 149] width 280 height 21
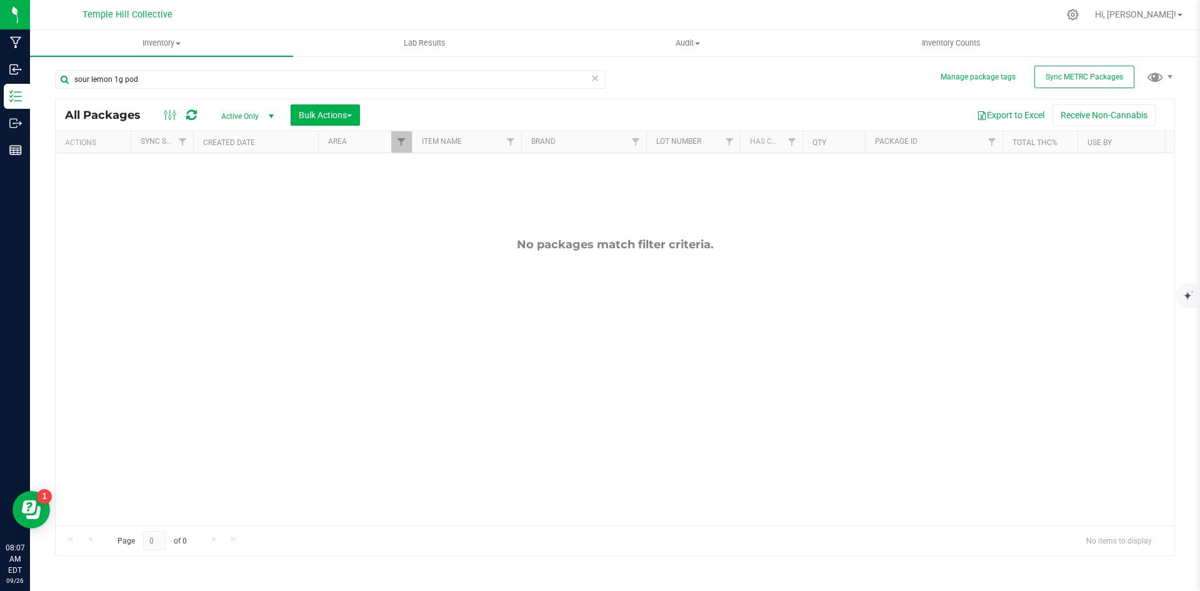
click at [596, 79] on icon at bounding box center [595, 77] width 9 height 15
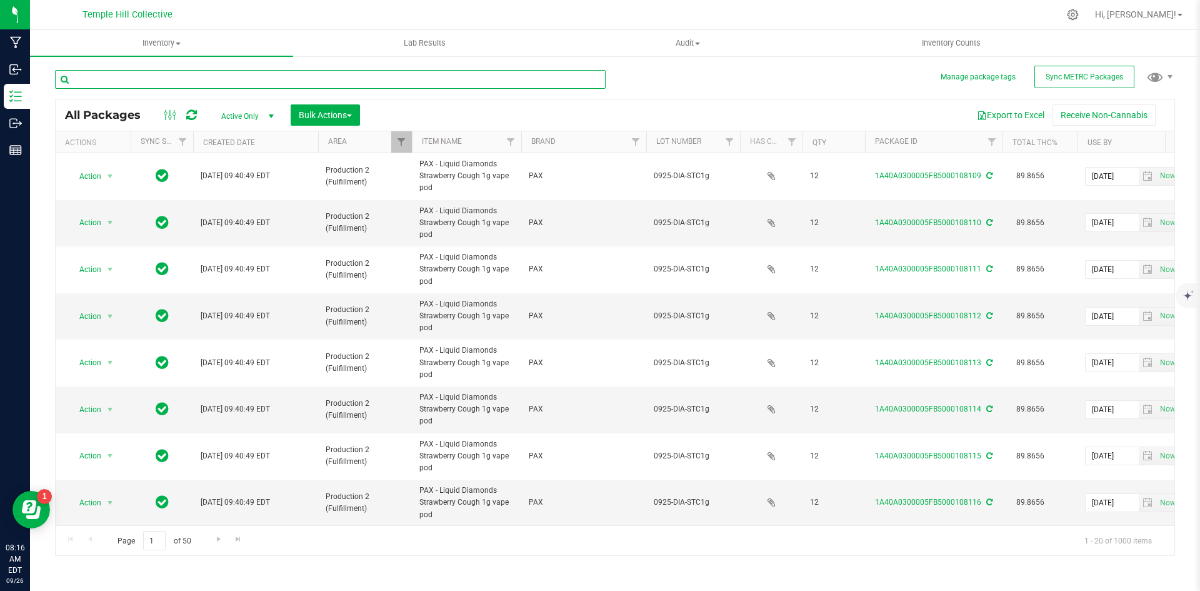
click at [159, 81] on input "text" at bounding box center [330, 79] width 551 height 19
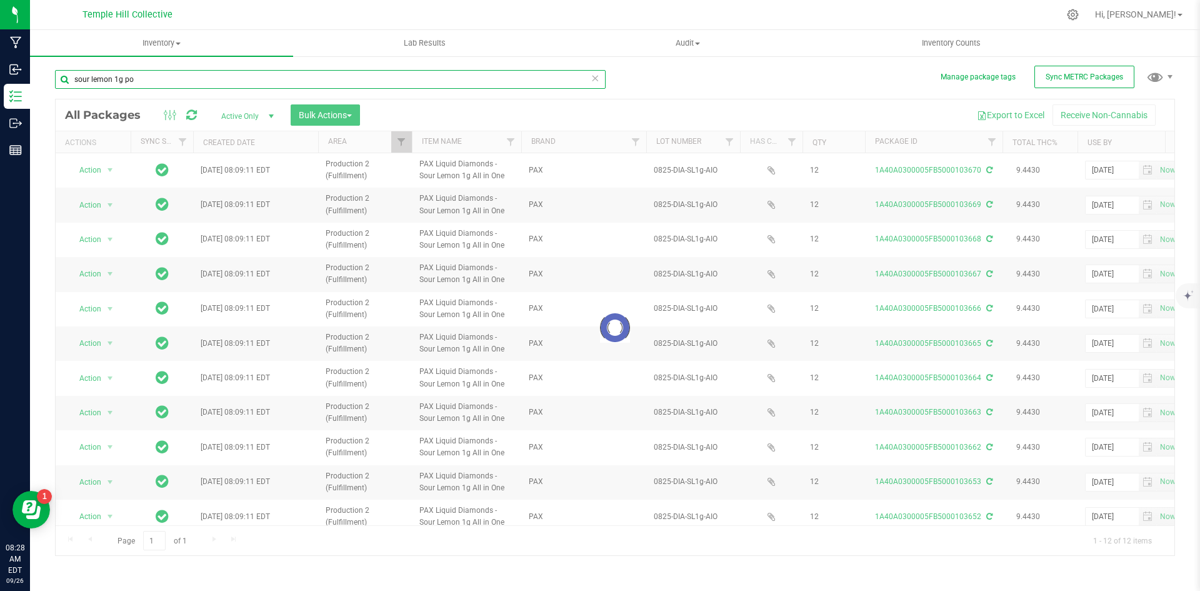
type input "sour lemon 1g pod"
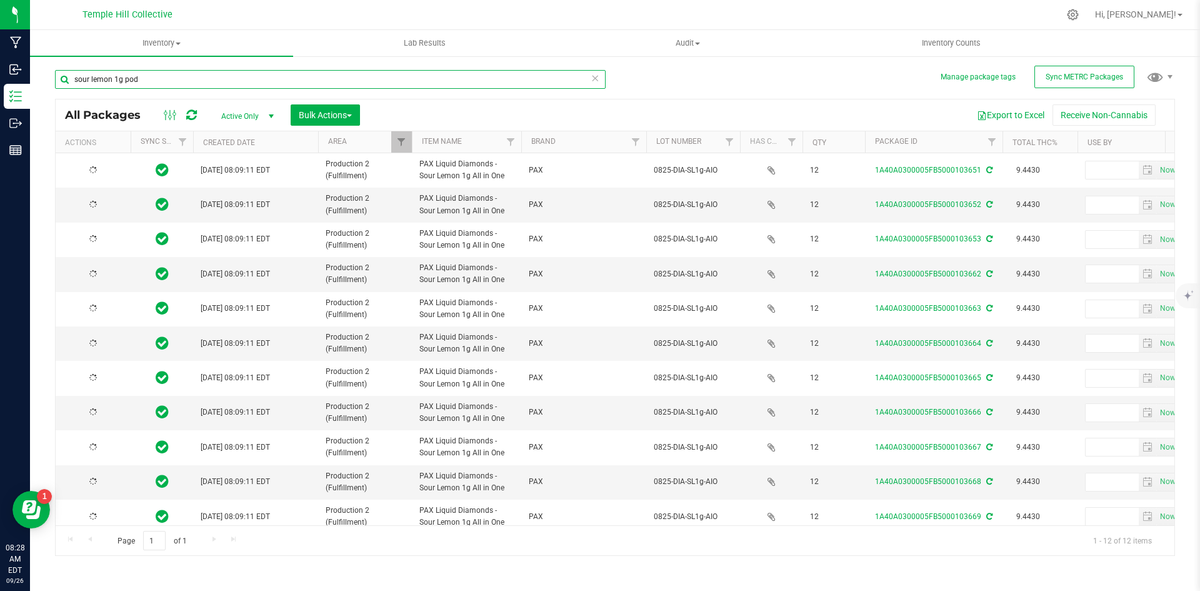
type input "[DATE]"
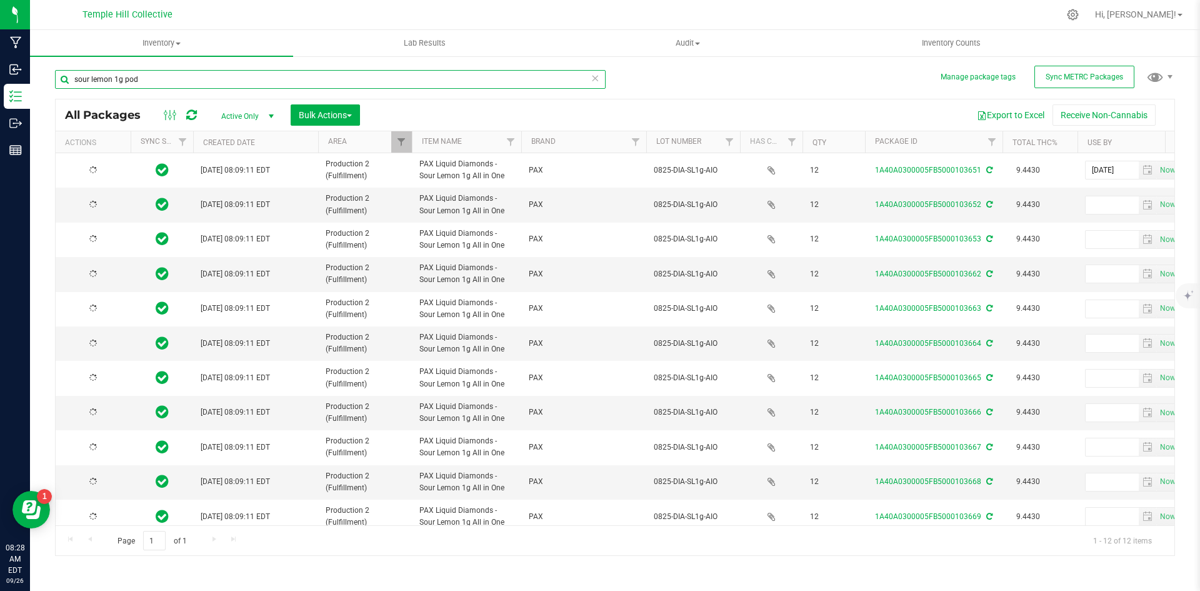
type input "[DATE]"
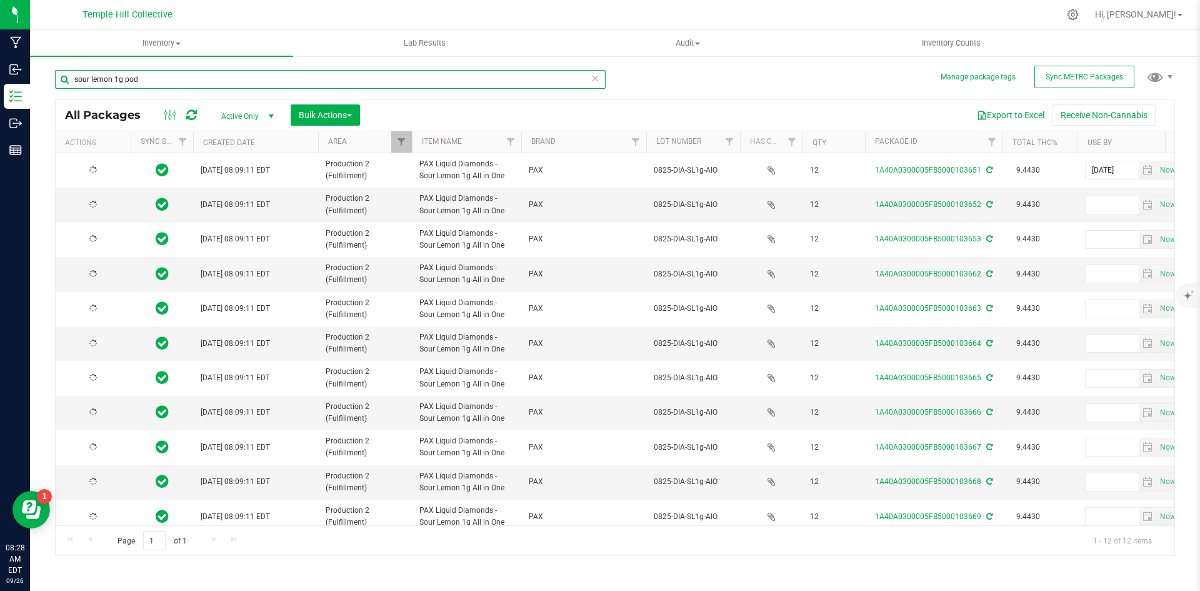
type input "[DATE]"
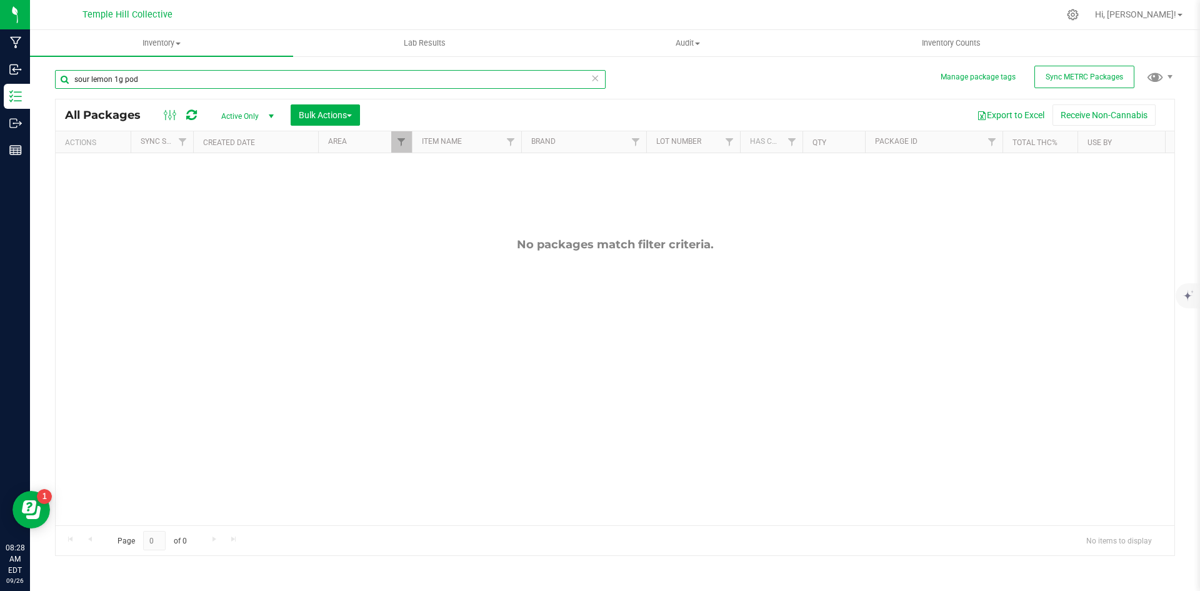
type input "sour lemon 1g pod"
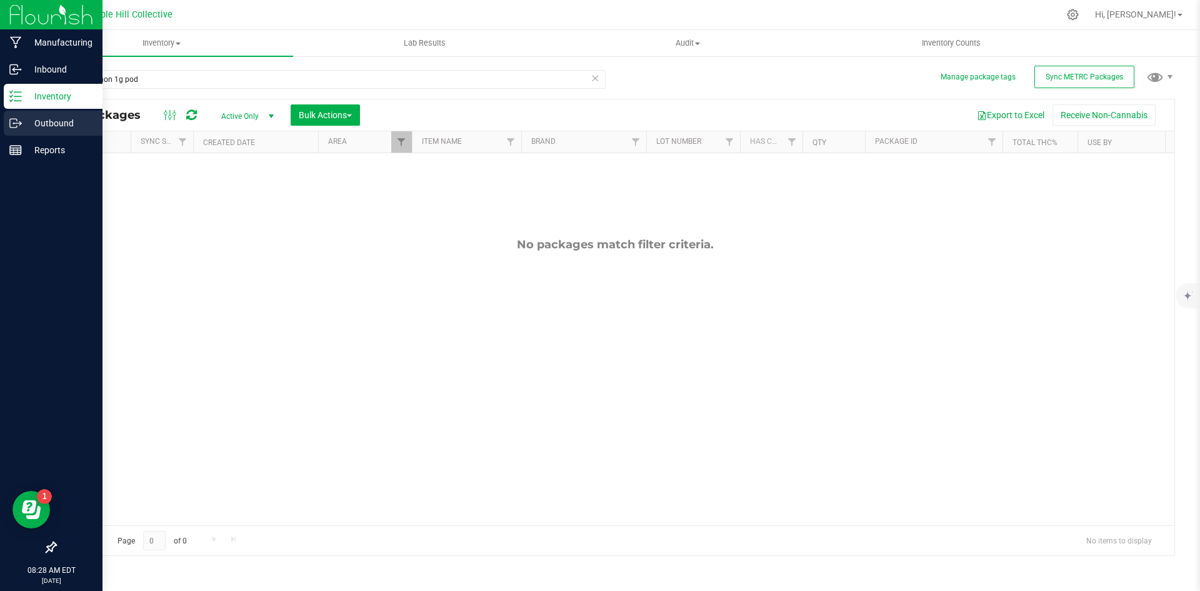
click at [17, 126] on icon at bounding box center [15, 123] width 12 height 12
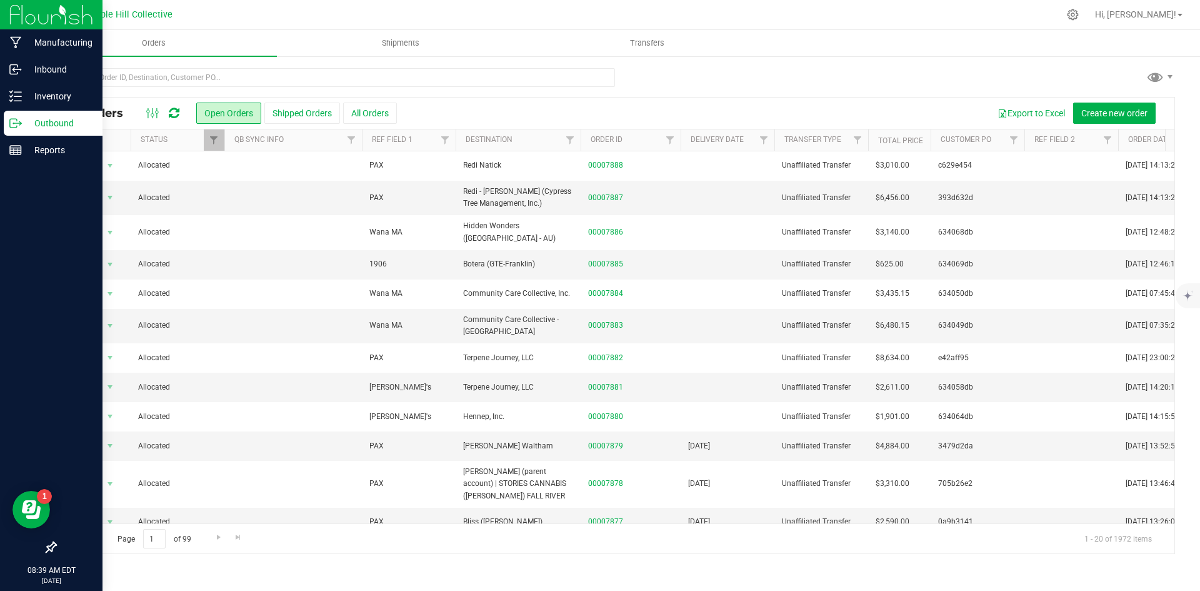
click at [176, 108] on icon at bounding box center [174, 113] width 11 height 12
click at [176, 112] on icon at bounding box center [174, 113] width 11 height 12
click at [29, 509] on icon "Open Resource Center" at bounding box center [31, 509] width 19 height 19
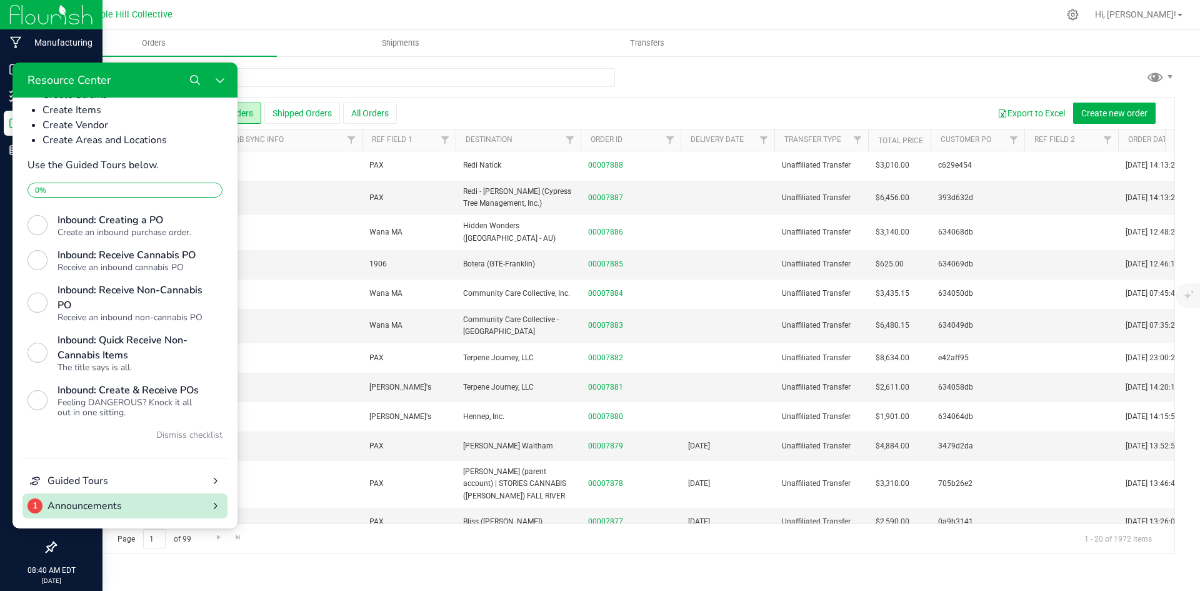
scroll to position [446, 0]
click at [354, 542] on div "Page 1 of 99 1 - 20 of 1972 items" at bounding box center [615, 538] width 1119 height 30
click at [32, 506] on span "1" at bounding box center [34, 505] width 5 height 12
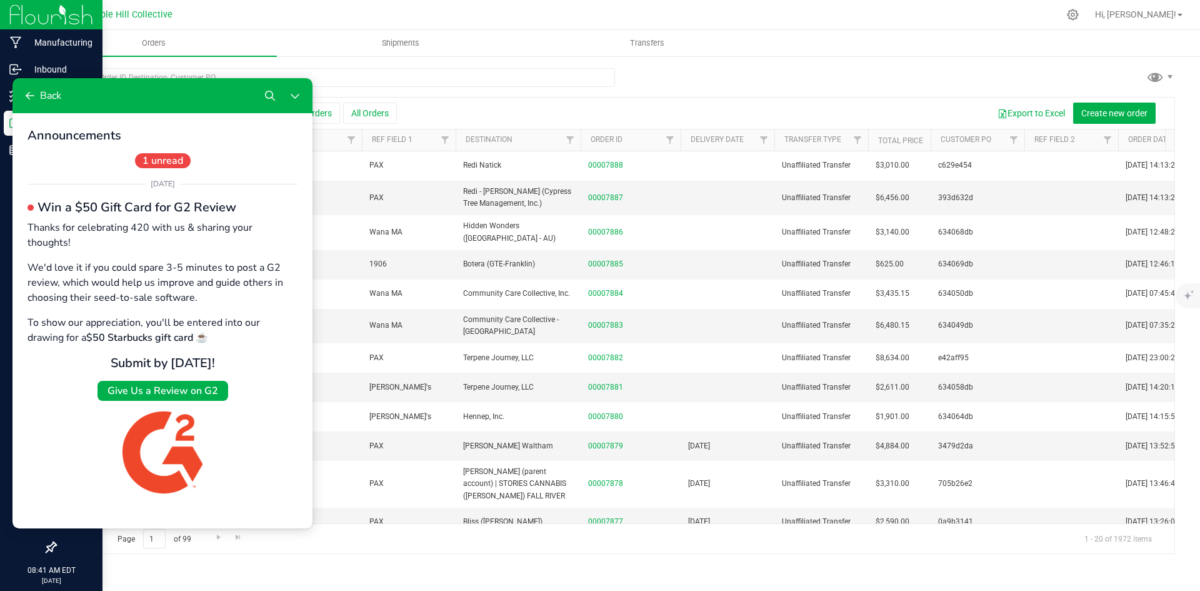
scroll to position [0, 0]
click at [290, 89] on button "Close Resource Center" at bounding box center [294, 95] width 25 height 25
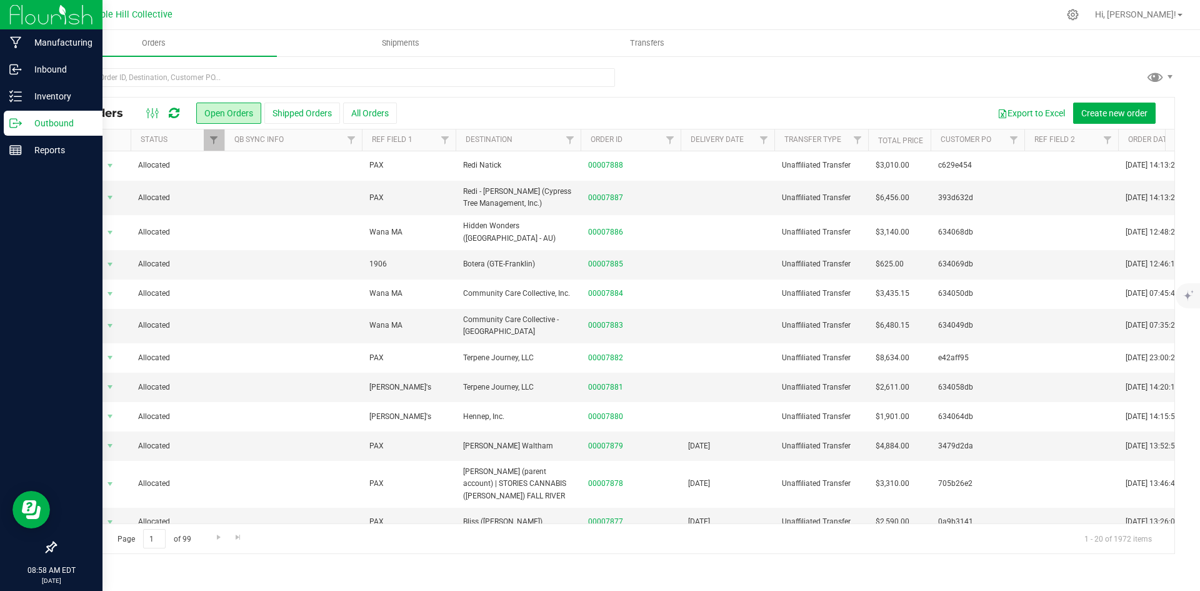
click at [172, 112] on icon at bounding box center [174, 113] width 11 height 12
click at [173, 116] on icon at bounding box center [174, 113] width 11 height 12
click at [178, 114] on icon at bounding box center [174, 113] width 11 height 12
click at [173, 114] on icon at bounding box center [174, 113] width 11 height 12
click at [176, 108] on icon at bounding box center [174, 113] width 11 height 12
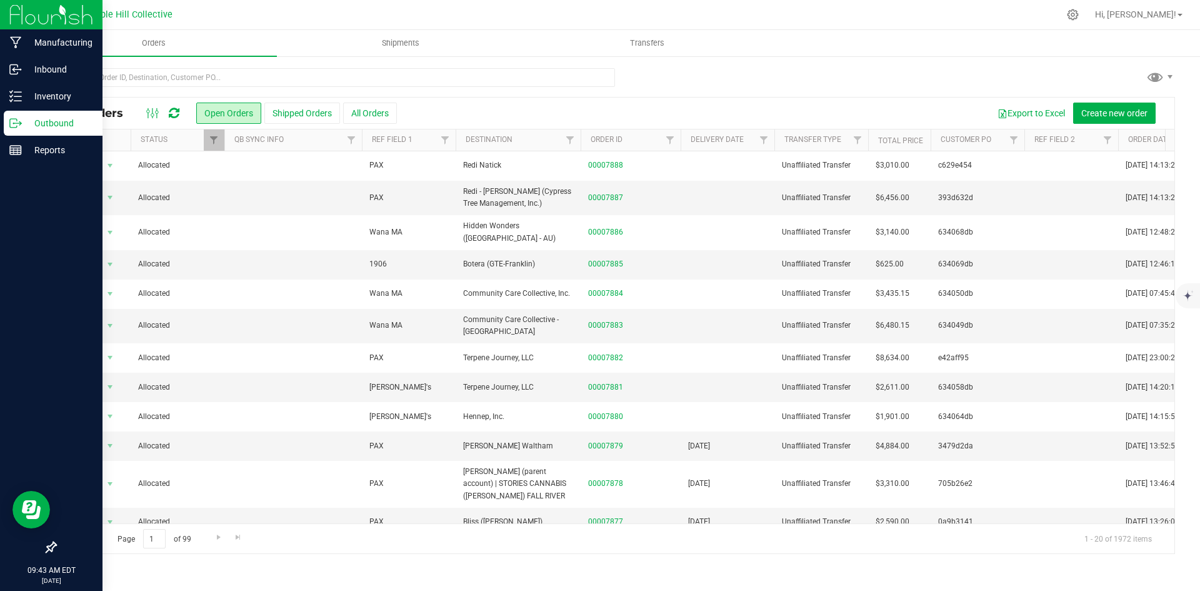
click at [177, 111] on icon at bounding box center [174, 113] width 11 height 12
click at [178, 112] on icon at bounding box center [174, 113] width 11 height 12
click at [23, 102] on p "Inventory" at bounding box center [59, 96] width 75 height 15
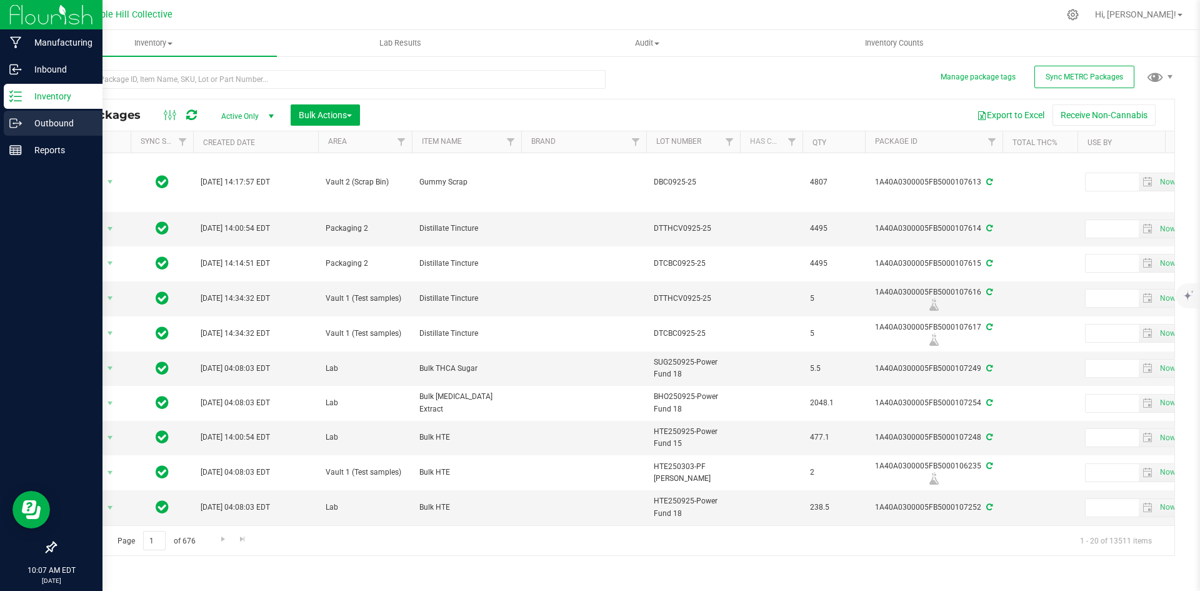
click at [12, 118] on icon at bounding box center [15, 123] width 12 height 12
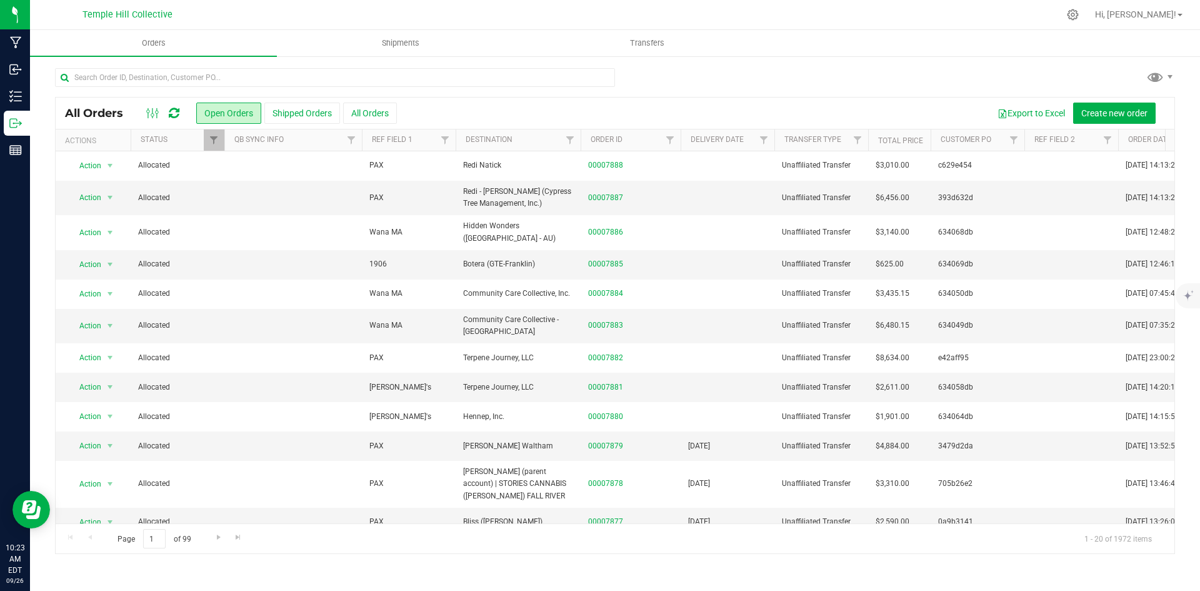
click at [173, 112] on icon at bounding box center [174, 113] width 11 height 12
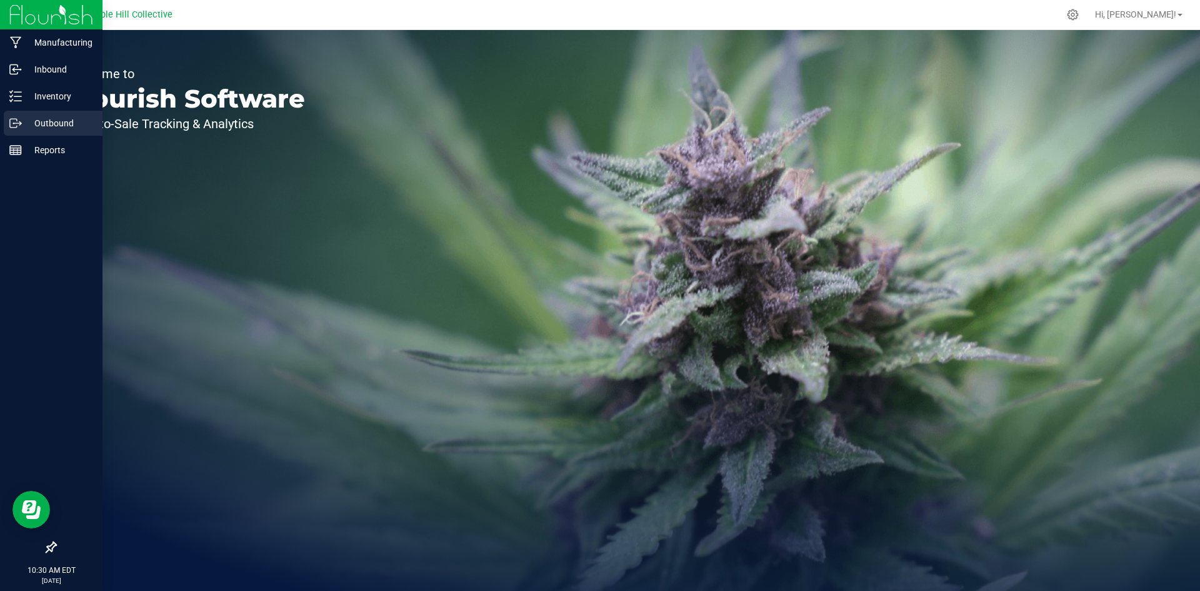
click at [22, 120] on p "Outbound" at bounding box center [59, 123] width 75 height 15
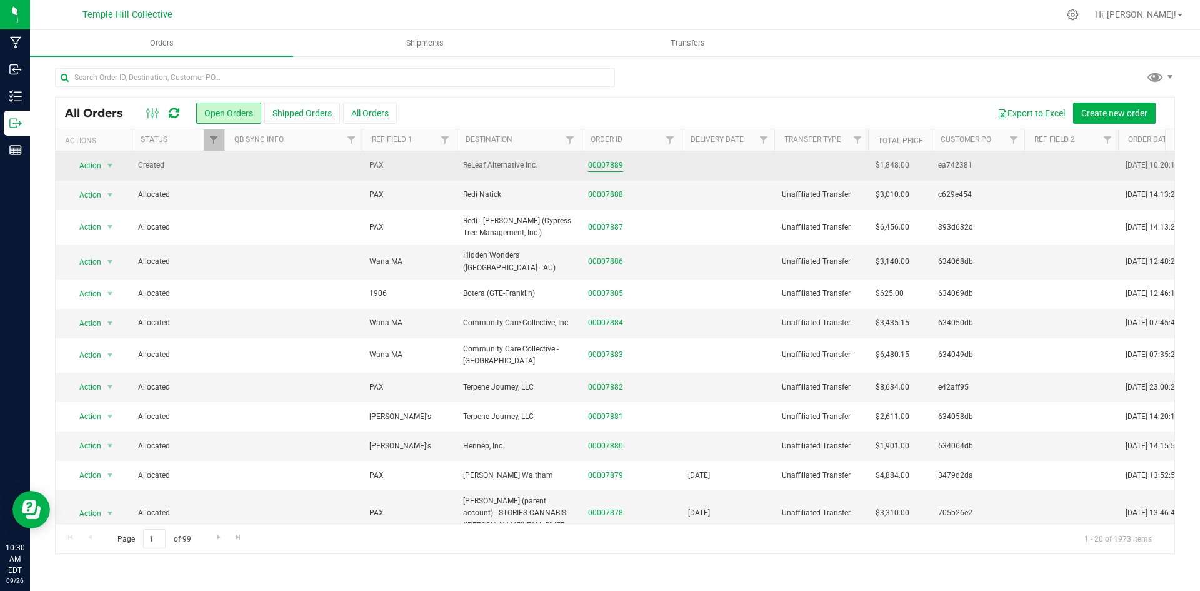
click at [599, 164] on link "00007889" at bounding box center [605, 165] width 35 height 12
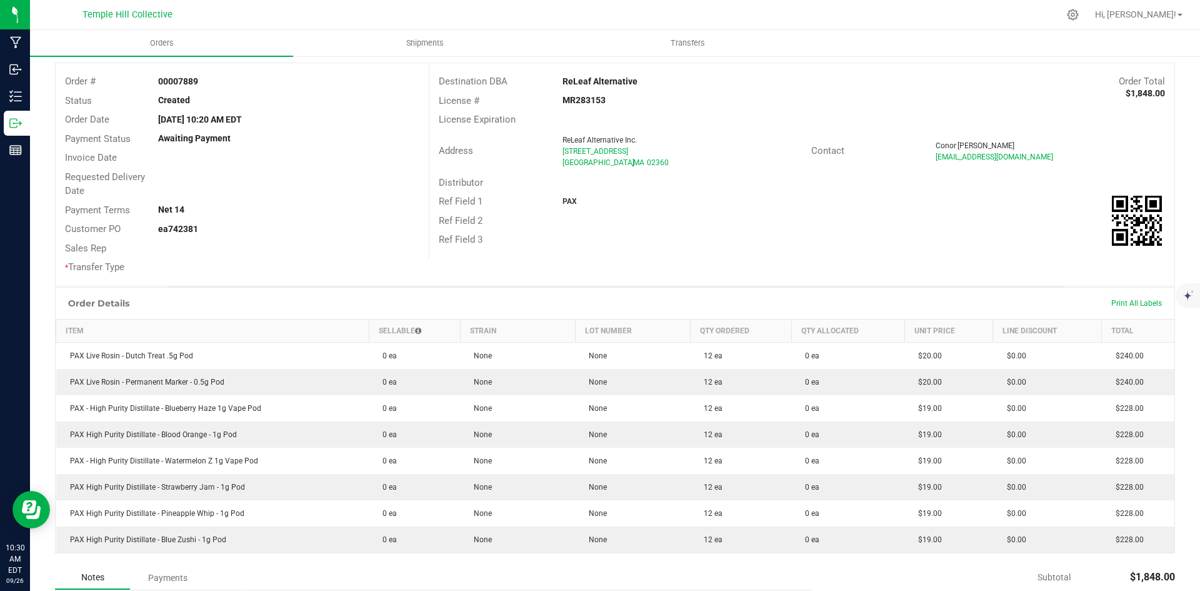
scroll to position [125, 0]
